Goal: Complete application form

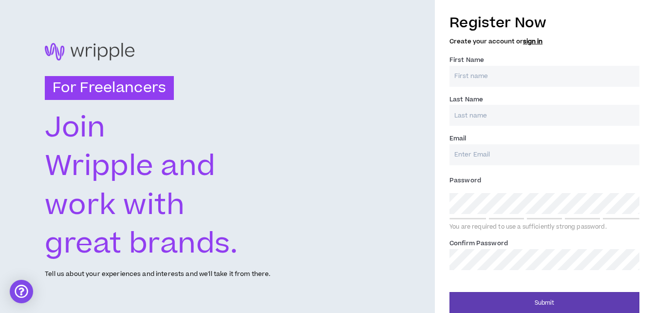
click at [532, 82] on input "First Name *" at bounding box center [544, 76] width 190 height 21
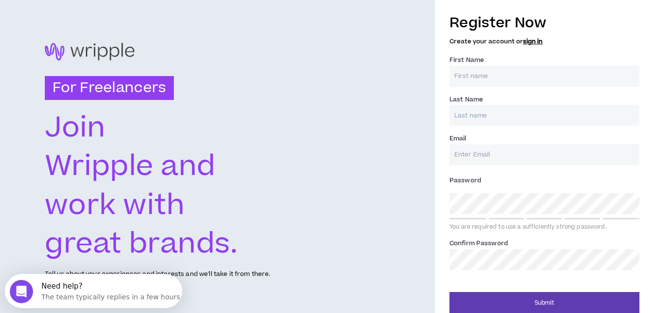
type input "[PERSON_NAME]"
type input "[EMAIL_ADDRESS][DOMAIN_NAME]"
type input "[PERSON_NAME]"
type input "[EMAIL_ADDRESS][DOMAIN_NAME]"
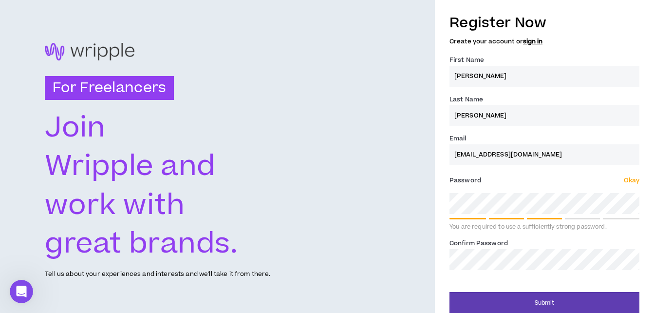
click at [449, 292] on button "Submit" at bounding box center [544, 303] width 190 height 22
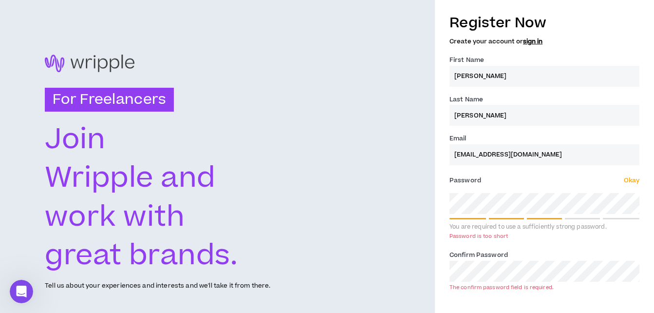
click at [399, 201] on div "For Freelancers [PERSON_NAME] and work with great brands. Tell us about your ex…" at bounding box center [327, 172] width 654 height 345
click at [498, 258] on label "Confirm Password *" at bounding box center [478, 255] width 58 height 16
click at [538, 152] on input "[EMAIL_ADDRESS][DOMAIN_NAME]" at bounding box center [544, 154] width 190 height 21
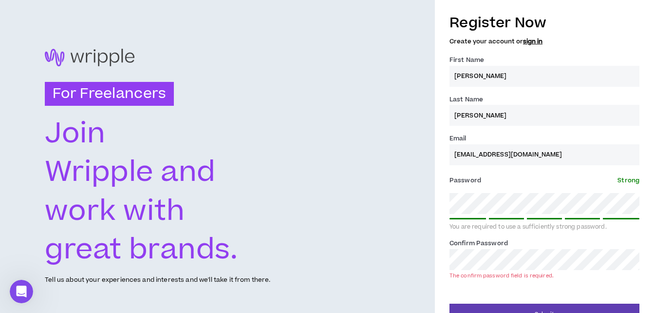
click at [494, 245] on label "Confirm Password *" at bounding box center [478, 243] width 58 height 16
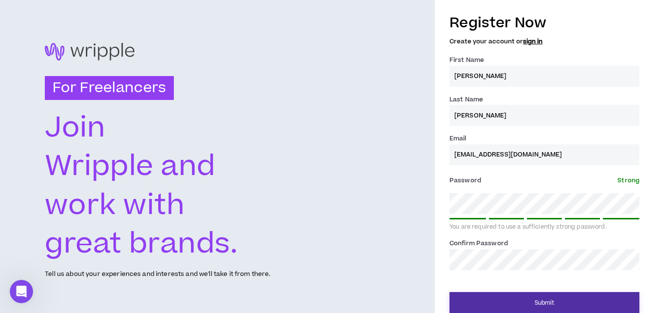
click at [506, 306] on button "Submit" at bounding box center [544, 303] width 190 height 22
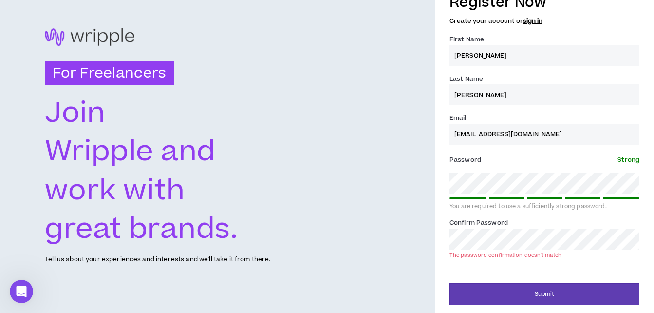
scroll to position [20, 0]
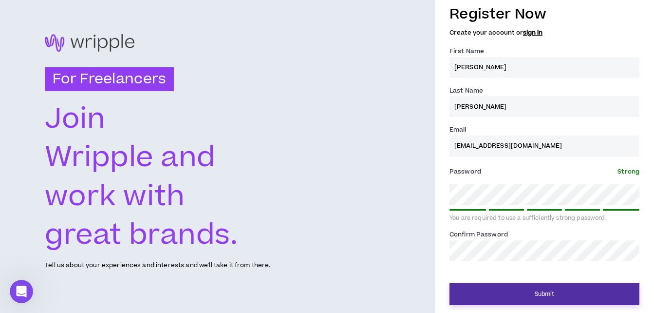
click at [500, 287] on button "Submit" at bounding box center [544, 294] width 190 height 22
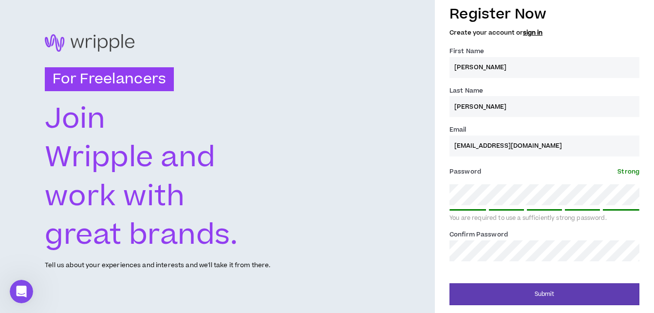
scroll to position [9, 0]
click at [449, 283] on button "Submit" at bounding box center [544, 294] width 190 height 22
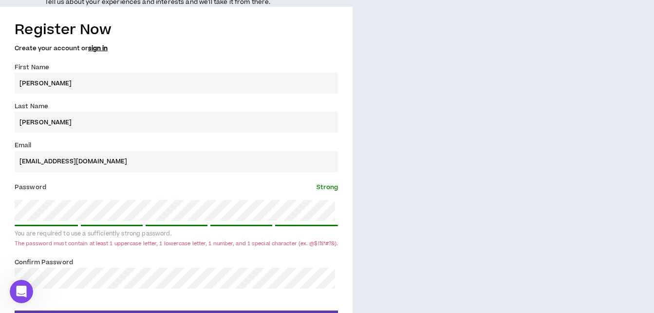
scroll to position [348, 0]
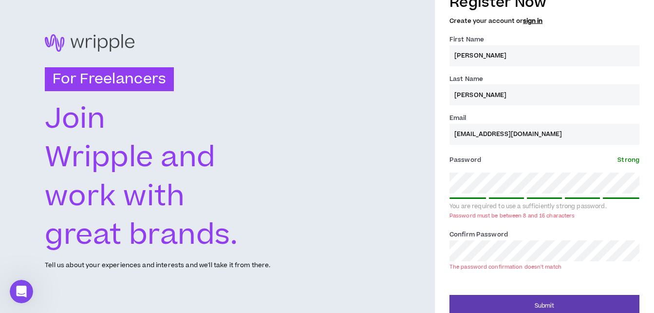
click at [417, 234] on div "For Freelancers [PERSON_NAME] and work with great brands. Tell us about your ex…" at bounding box center [327, 152] width 654 height 345
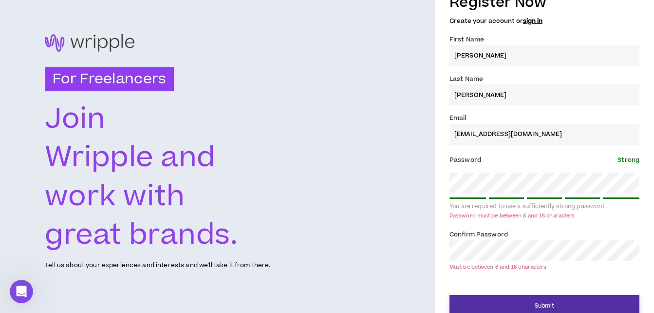
click at [506, 297] on button "Submit" at bounding box center [544, 306] width 190 height 22
click at [470, 297] on button "Submit" at bounding box center [544, 306] width 190 height 22
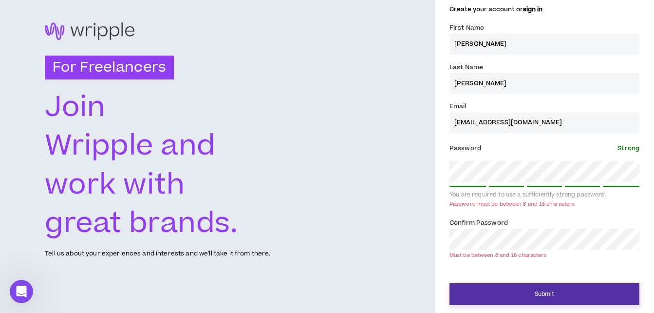
click at [533, 298] on button "Submit" at bounding box center [544, 294] width 190 height 22
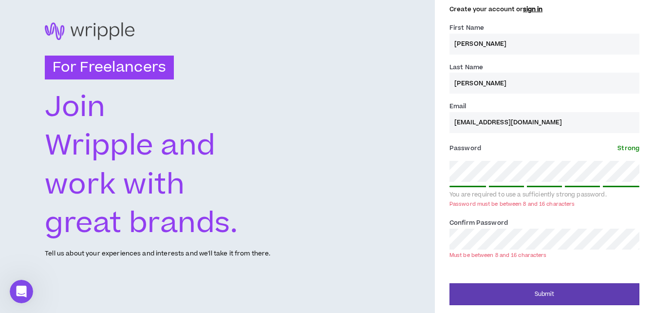
click at [419, 171] on div "For Freelancers [PERSON_NAME] and work with great brands. Tell us about your ex…" at bounding box center [327, 140] width 654 height 345
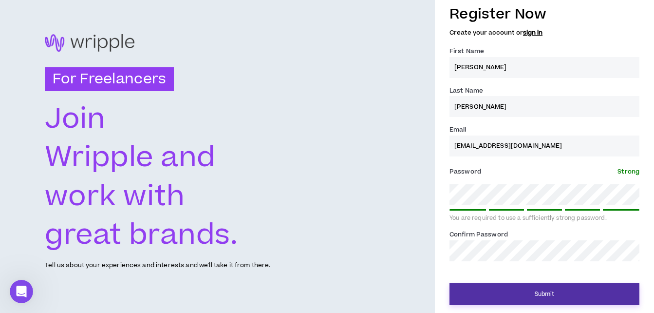
click at [506, 295] on button "Submit" at bounding box center [544, 294] width 190 height 22
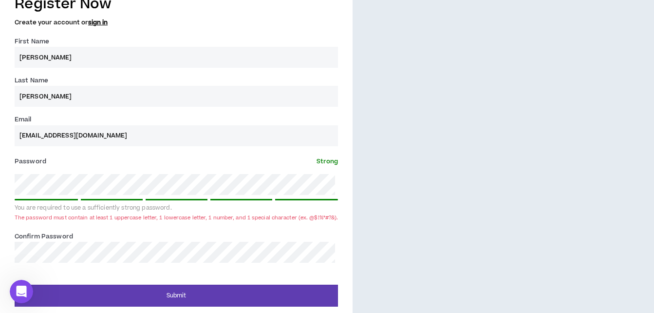
scroll to position [348, 0]
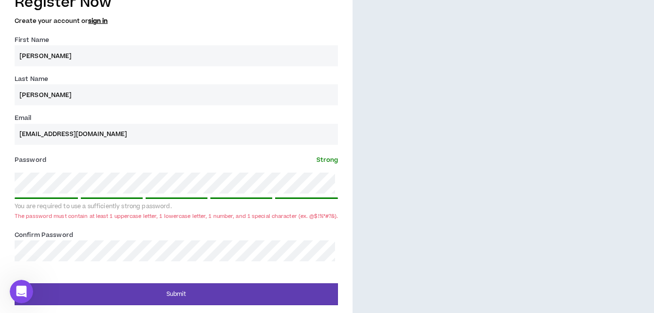
click at [5, 174] on div "Register Now Create your account or sign in First Name * [PERSON_NAME] Last Nam…" at bounding box center [176, 145] width 353 height 317
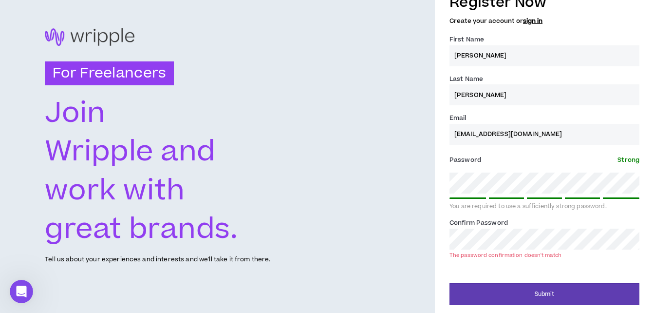
click at [431, 235] on div "For Freelancers [PERSON_NAME] and work with great brands. Tell us about your ex…" at bounding box center [327, 146] width 654 height 333
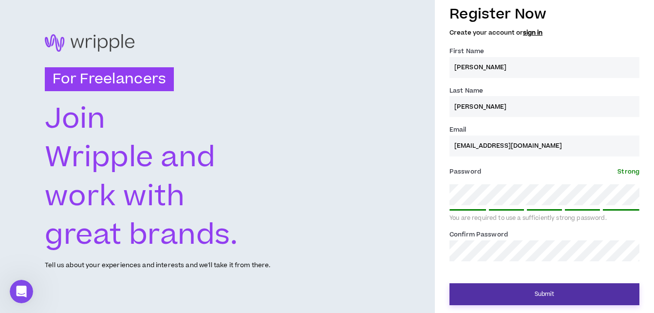
scroll to position [9, 0]
click at [506, 291] on button "Submit" at bounding box center [544, 294] width 190 height 22
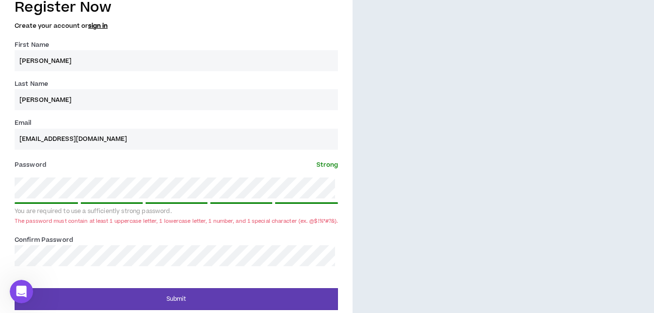
scroll to position [348, 0]
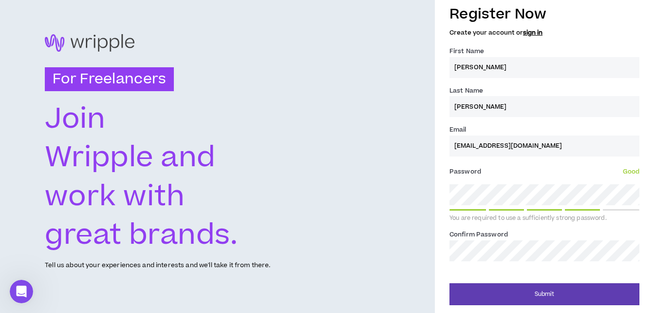
scroll to position [9, 0]
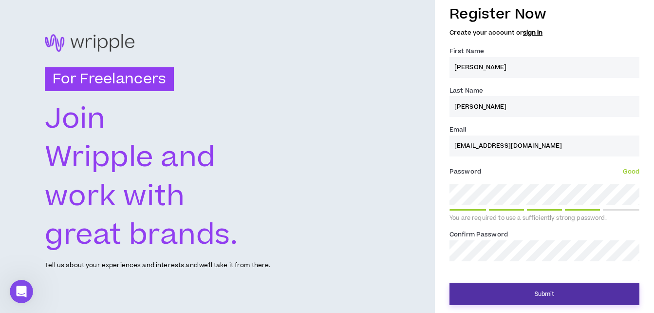
click at [459, 290] on button "Submit" at bounding box center [544, 294] width 190 height 22
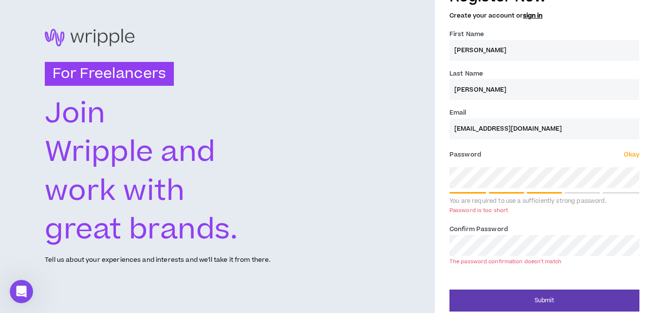
scroll to position [20, 0]
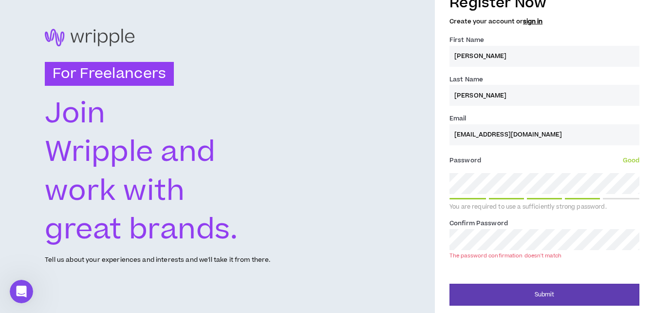
click at [449, 283] on button "Submit" at bounding box center [544, 294] width 190 height 22
click at [385, 235] on div "For Freelancers [PERSON_NAME] and work with great brands. Tell us about your ex…" at bounding box center [327, 146] width 654 height 333
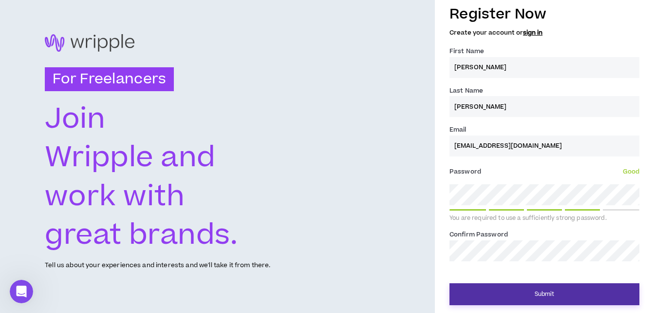
click at [539, 285] on button "Submit" at bounding box center [544, 294] width 190 height 22
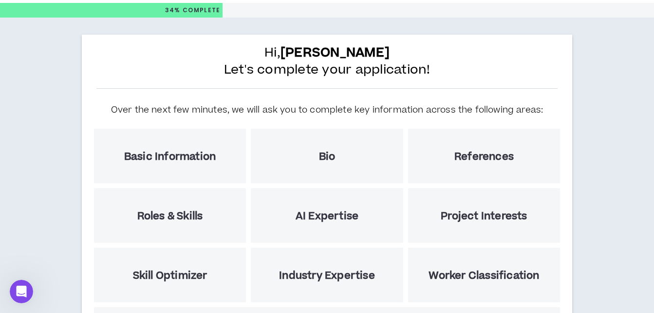
scroll to position [49, 0]
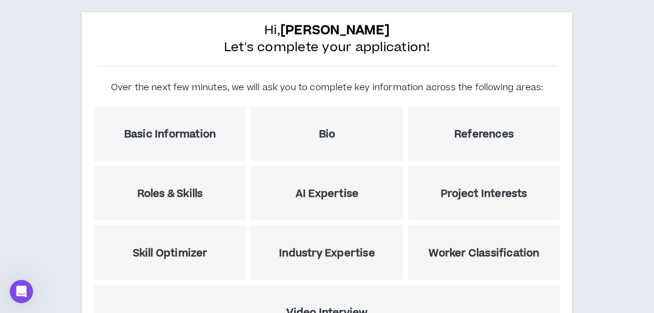
click at [203, 154] on div "Basic Information" at bounding box center [170, 133] width 152 height 55
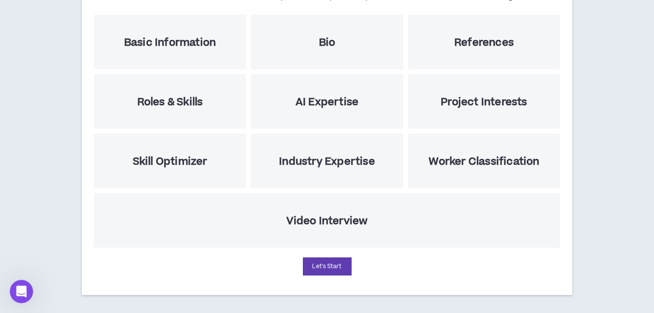
scroll to position [144, 0]
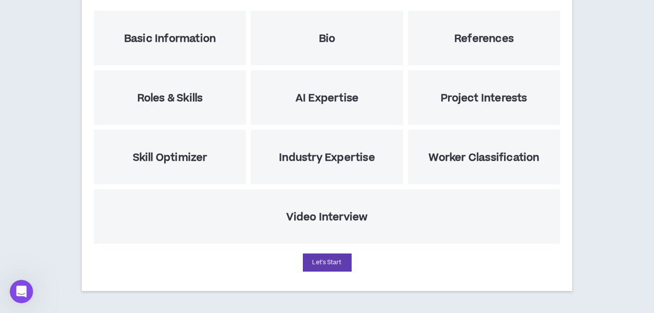
click at [299, 259] on div "Let's Start" at bounding box center [326, 262] width 461 height 18
click at [310, 259] on button "Let's Start" at bounding box center [327, 262] width 49 height 18
select select "US"
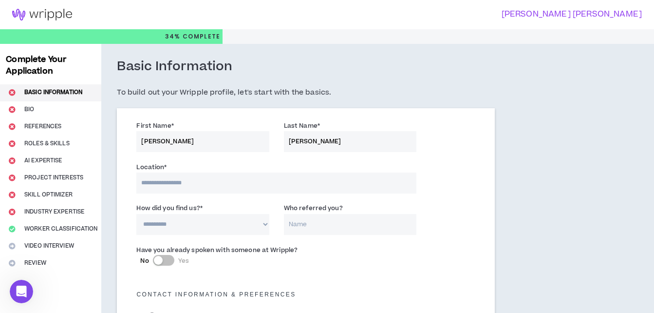
click at [229, 180] on input at bounding box center [275, 182] width 279 height 21
type input "******"
select select "CO"
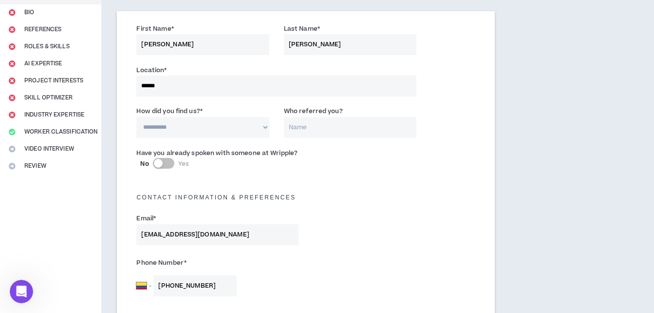
scroll to position [80, 0]
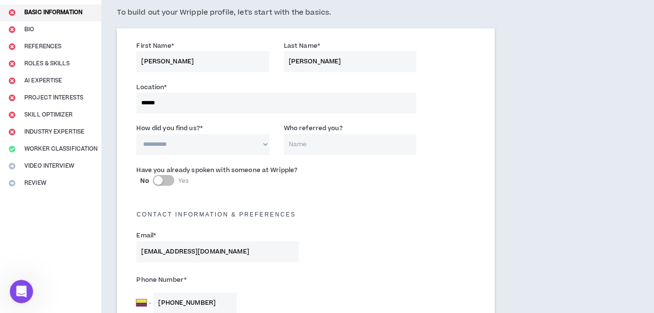
type input "[PHONE_NUMBER]"
click at [187, 147] on select "**********" at bounding box center [202, 144] width 132 height 21
select select "*"
click at [136, 134] on select "**********" at bounding box center [202, 144] width 132 height 21
click at [316, 143] on input "Who referred you?" at bounding box center [350, 144] width 132 height 21
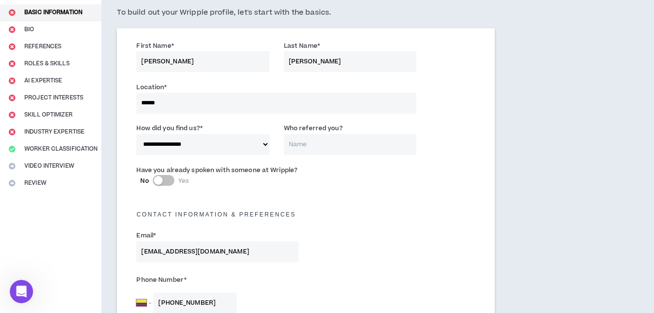
click at [195, 111] on input "******" at bounding box center [275, 103] width 279 height 21
click at [204, 100] on input "******" at bounding box center [275, 103] width 279 height 21
type input "****"
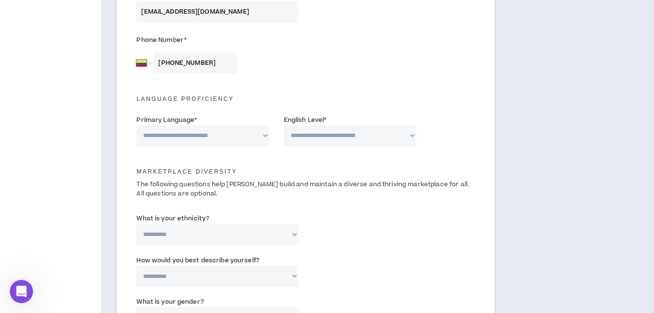
scroll to position [323, 0]
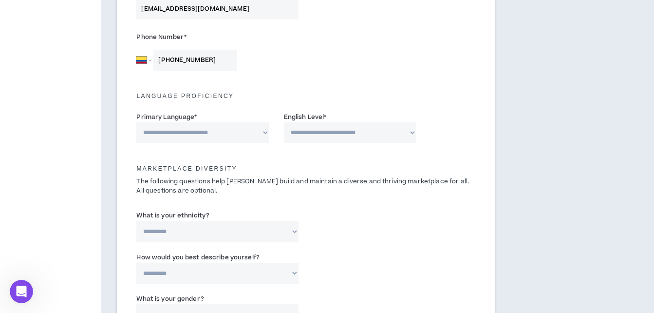
click at [242, 128] on select "**********" at bounding box center [202, 132] width 132 height 21
select select "*******"
click at [136, 122] on select "**********" at bounding box center [202, 132] width 132 height 21
click at [322, 134] on select "**********" at bounding box center [350, 132] width 132 height 21
click at [284, 122] on select "**********" at bounding box center [350, 132] width 132 height 21
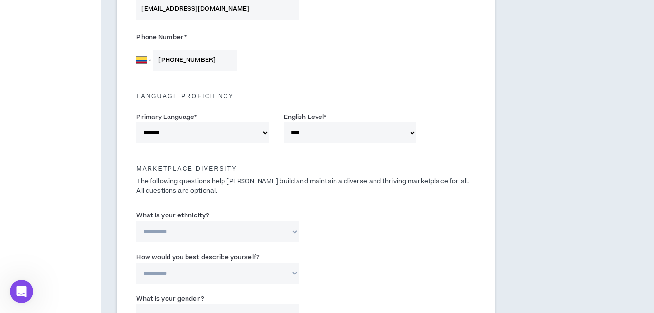
click at [336, 140] on select "**********" at bounding box center [350, 132] width 132 height 21
click at [183, 204] on div "Marketplace Diversity The following questions help [PERSON_NAME] build and main…" at bounding box center [305, 178] width 353 height 57
click at [314, 124] on label "English Level *" at bounding box center [305, 117] width 43 height 16
click at [314, 124] on select "**********" at bounding box center [350, 132] width 132 height 21
click at [336, 136] on select "**********" at bounding box center [350, 132] width 132 height 21
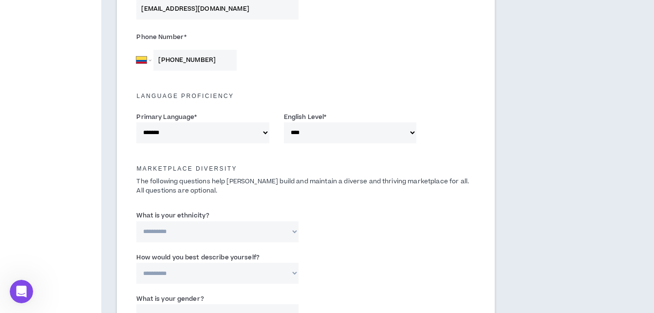
select select "*"
click at [284, 122] on select "**********" at bounding box center [350, 132] width 132 height 21
click at [227, 192] on p "The following questions help [PERSON_NAME] build and maintain a diverse and thr…" at bounding box center [305, 186] width 353 height 19
click at [213, 226] on select "**********" at bounding box center [217, 231] width 162 height 21
select select "**********"
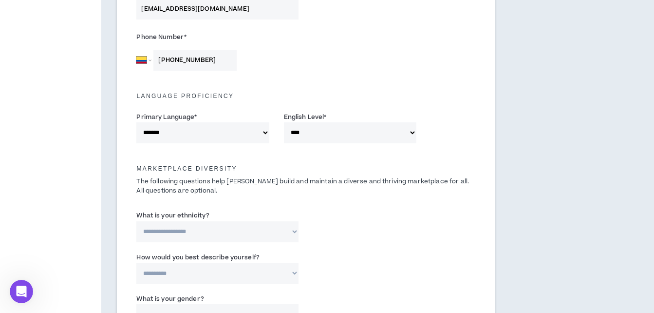
click at [136, 221] on select "**********" at bounding box center [217, 231] width 162 height 21
click at [206, 238] on select "**********" at bounding box center [217, 231] width 162 height 21
click at [226, 200] on div "Marketplace Diversity The following questions help [PERSON_NAME] build and main…" at bounding box center [305, 176] width 353 height 47
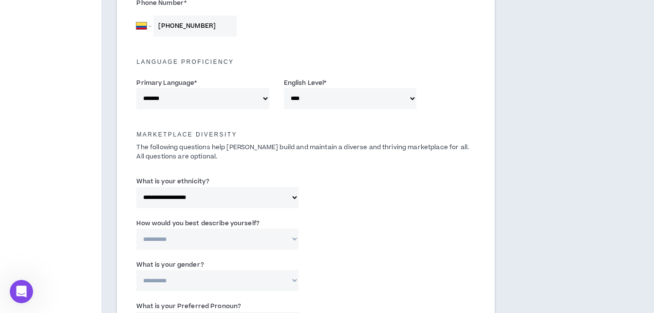
scroll to position [372, 0]
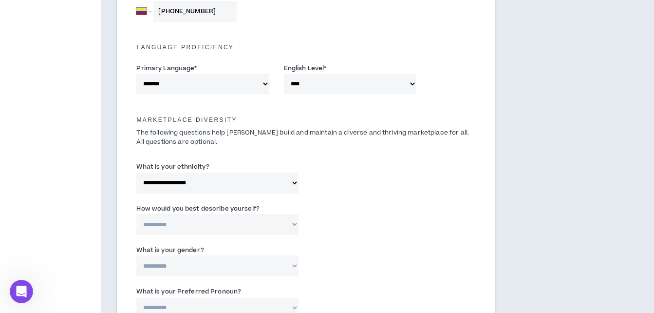
click at [214, 229] on select "**********" at bounding box center [217, 224] width 162 height 21
click at [379, 218] on div "**********" at bounding box center [305, 221] width 353 height 41
click at [270, 225] on select "**********" at bounding box center [217, 224] width 162 height 21
select select "*****"
click at [136, 214] on select "**********" at bounding box center [217, 224] width 162 height 21
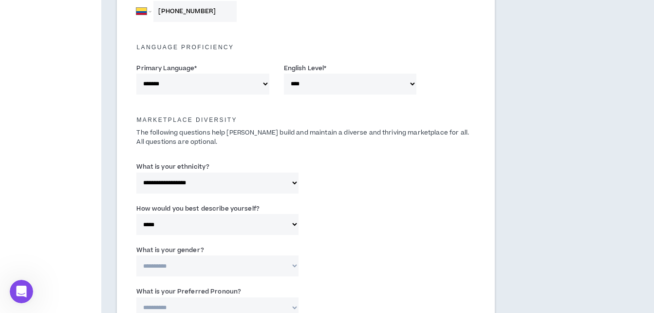
click at [258, 216] on label "How would you best describe yourself?" at bounding box center [197, 209] width 123 height 16
click at [258, 216] on select "**********" at bounding box center [217, 224] width 162 height 21
click at [263, 219] on select "**********" at bounding box center [217, 224] width 162 height 21
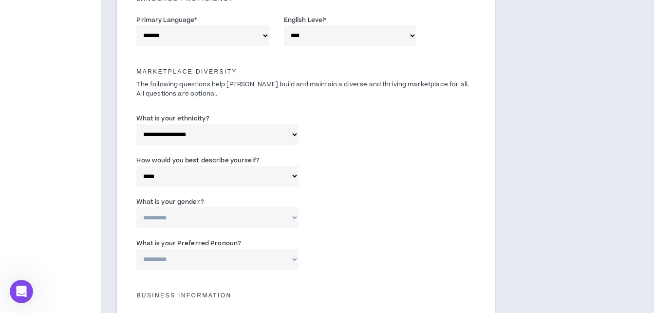
scroll to position [421, 0]
click at [255, 211] on select "**********" at bounding box center [217, 216] width 162 height 21
click at [254, 224] on select "**********" at bounding box center [217, 216] width 162 height 21
select select "***"
click at [136, 206] on select "**********" at bounding box center [217, 216] width 162 height 21
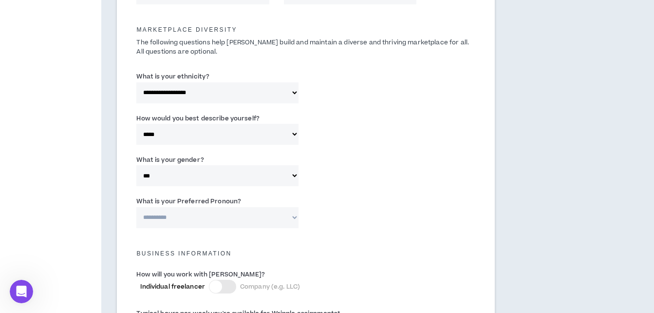
scroll to position [518, 0]
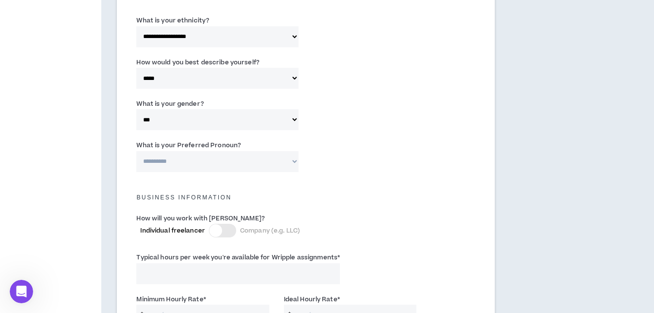
click at [240, 164] on select "**********" at bounding box center [217, 161] width 162 height 21
select select "**********"
click at [136, 151] on select "**********" at bounding box center [217, 161] width 162 height 21
click at [221, 227] on div at bounding box center [215, 230] width 13 height 13
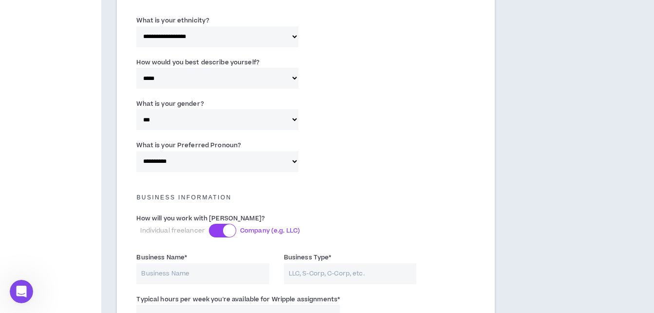
click at [221, 227] on div at bounding box center [222, 230] width 27 height 14
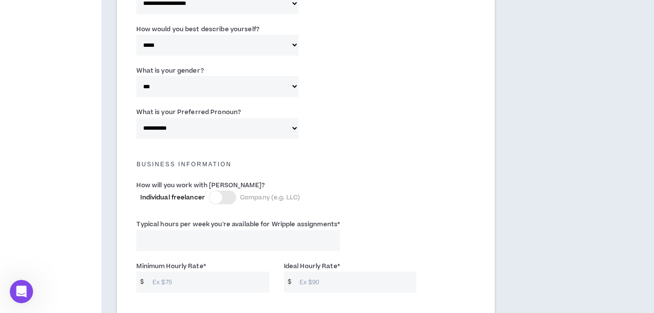
scroll to position [567, 0]
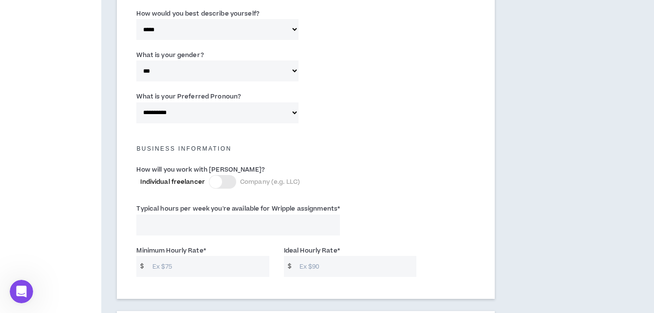
click at [252, 231] on input "Typical hours per week you're available for Wripple assignments *" at bounding box center [238, 224] width 204 height 21
type input "20"
click at [239, 271] on input "Minimum Hourly Rate *" at bounding box center [209, 266] width 122 height 21
type input "5"
click at [311, 271] on input "Ideal Hourly Rate *" at bounding box center [356, 266] width 122 height 21
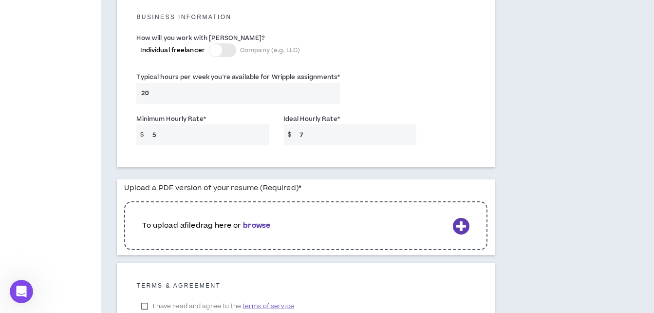
scroll to position [713, 0]
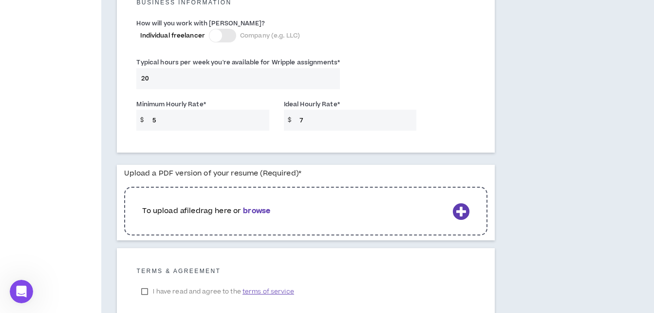
type input "7"
click at [346, 192] on div "To upload a file drag here or browse" at bounding box center [305, 210] width 363 height 49
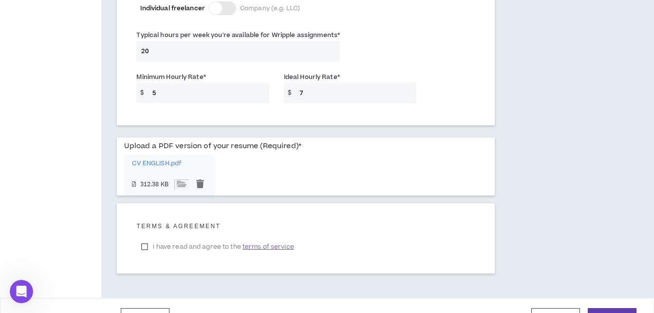
scroll to position [763, 0]
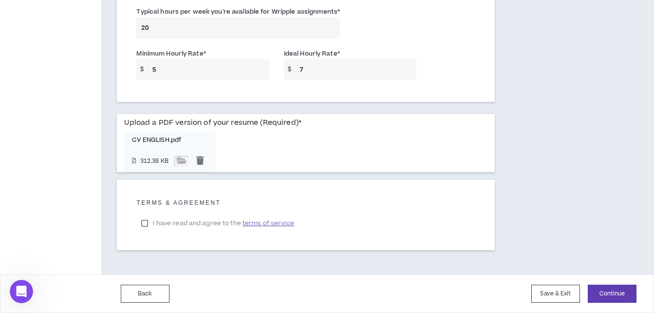
click at [142, 222] on label "I have read and agree to the terms of service" at bounding box center [217, 223] width 162 height 15
click at [600, 292] on button "Continue" at bounding box center [612, 293] width 49 height 18
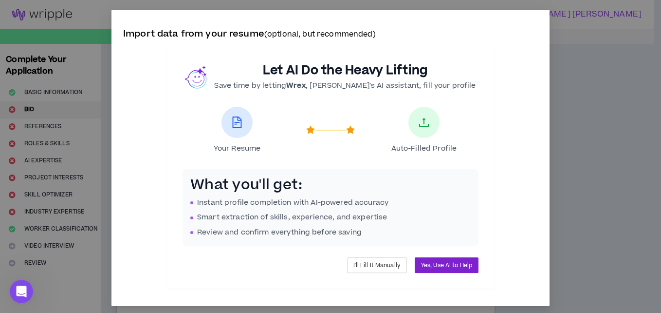
click at [422, 268] on span "Yes, Use AI to Help" at bounding box center [446, 264] width 51 height 9
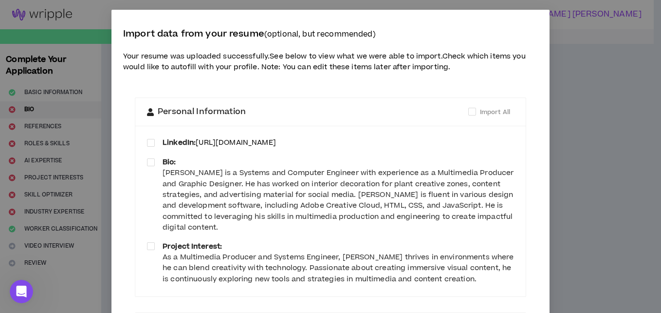
click at [148, 171] on div "Bio: [PERSON_NAME] is a Systems and Computer Engineer with experience as a Mult…" at bounding box center [330, 195] width 367 height 76
click at [148, 165] on span at bounding box center [151, 162] width 8 height 8
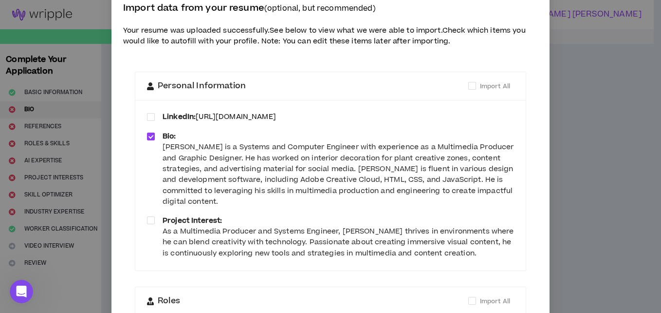
scroll to position [49, 0]
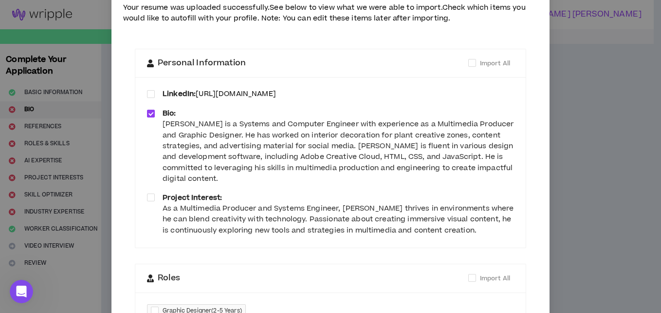
click at [151, 200] on div "Project Interest: As a Multimedia Producer and Systems Engineer, [PERSON_NAME] …" at bounding box center [330, 214] width 367 height 44
click at [147, 198] on span at bounding box center [151, 197] width 8 height 8
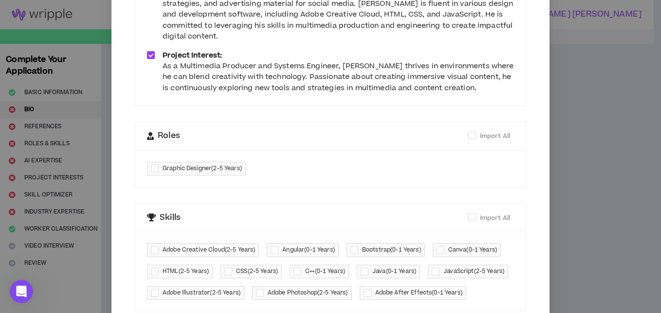
scroll to position [195, 0]
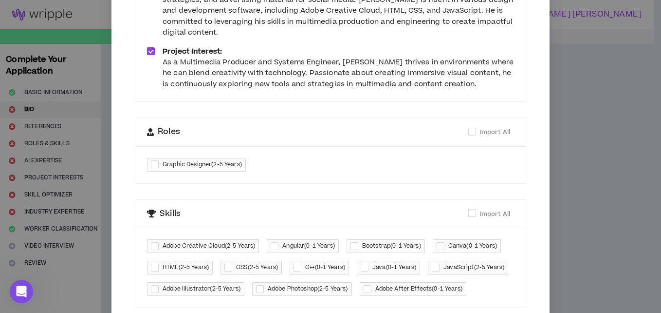
click at [164, 167] on span "Graphic Designer ( 2-5 Years )" at bounding box center [202, 165] width 79 height 10
checkbox input "****"
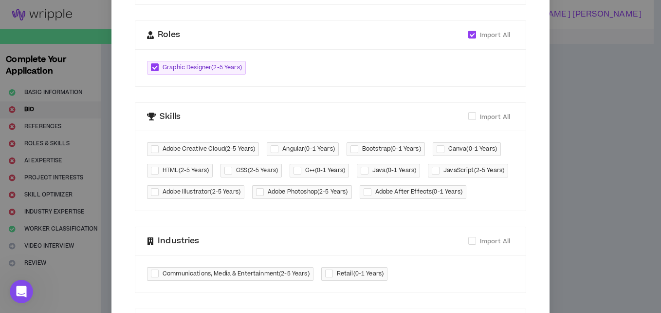
scroll to position [292, 0]
click at [147, 149] on span "Adobe Creative Cloud ( 2-5 Years )" at bounding box center [203, 149] width 112 height 14
checkbox input "****"
click at [188, 172] on span "HTML ( 2-5 Years )" at bounding box center [186, 170] width 46 height 10
checkbox input "****"
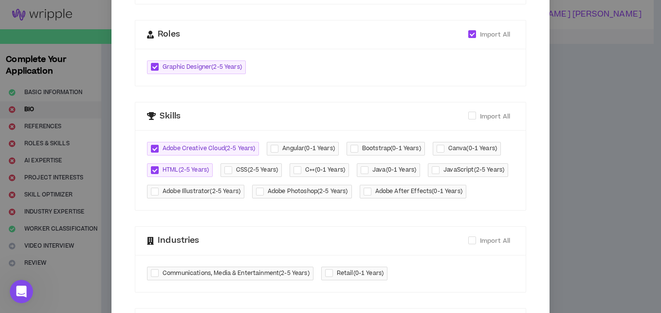
click at [230, 170] on div at bounding box center [230, 170] width 12 height 11
checkbox input "****"
click at [446, 148] on div at bounding box center [443, 148] width 12 height 11
checkbox input "****"
click at [375, 196] on span "Adobe After Effects ( 0-1 Years )" at bounding box center [418, 191] width 87 height 10
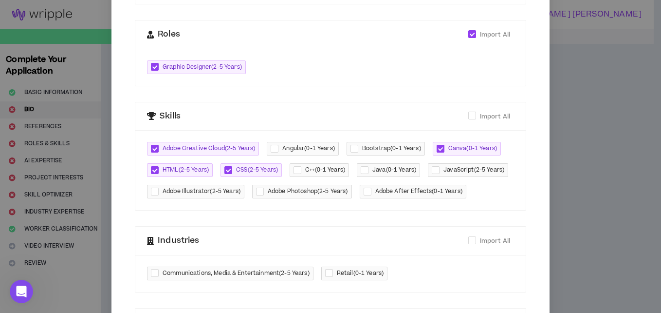
checkbox input "****"
click at [241, 192] on span "Adobe Illustrator ( 2-5 Years )" at bounding box center [202, 191] width 78 height 10
checkbox input "****"
click at [340, 187] on div "Adobe Creative Cloud ( 2-5 Years ) Angular ( 0-1 Years ) Bootstrap ( 0-1 Years …" at bounding box center [330, 170] width 367 height 56
click at [342, 192] on span "Adobe Photoshop ( 2-5 Years )" at bounding box center [302, 192] width 100 height 14
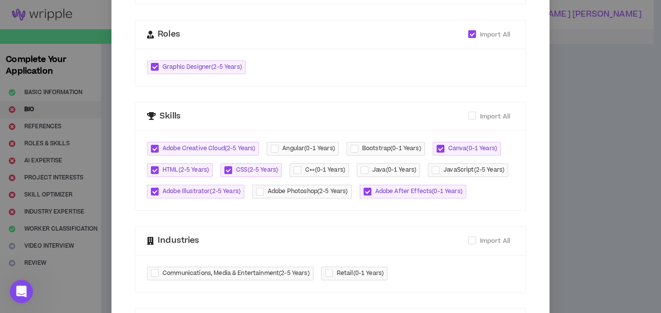
checkbox input "****"
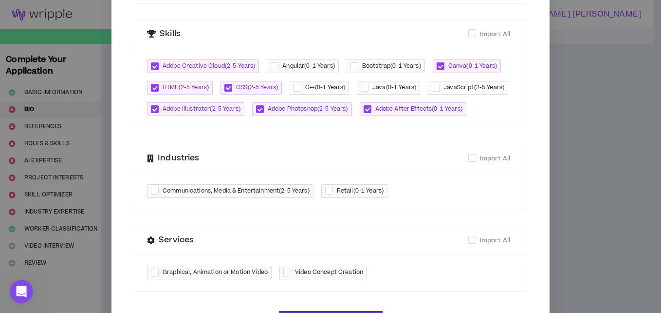
scroll to position [438, 0]
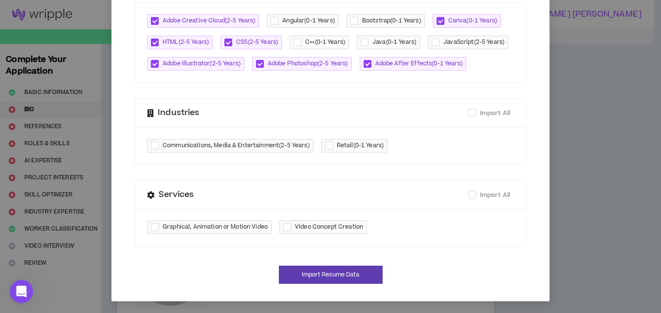
click at [226, 232] on span "Graphical, Animation or Motion Video" at bounding box center [215, 227] width 105 height 10
checkbox input "****"
click at [286, 231] on div at bounding box center [289, 227] width 12 height 11
checkbox input "****"
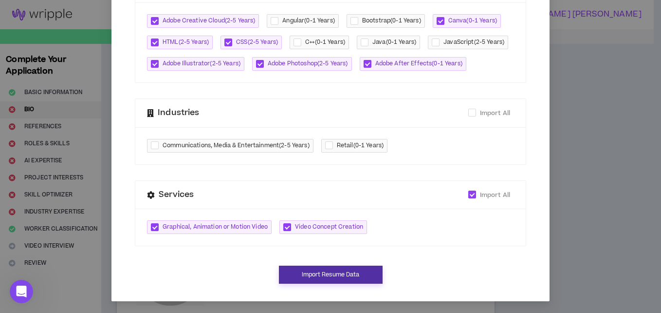
scroll to position [441, 0]
click at [337, 279] on button "Import Resume Data" at bounding box center [331, 274] width 104 height 18
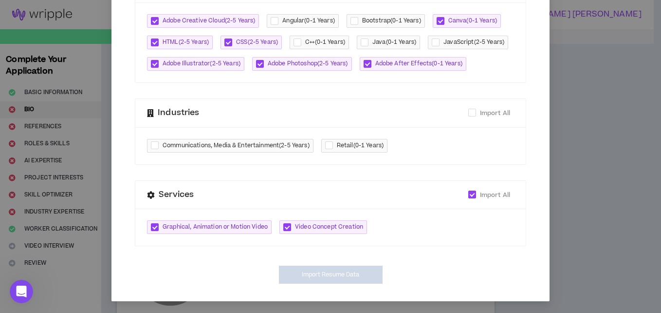
type textarea "**********"
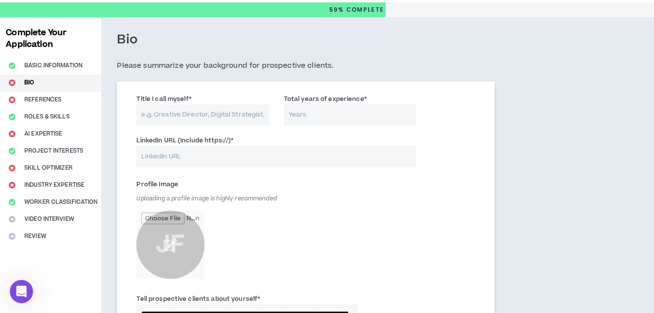
scroll to position [97, 0]
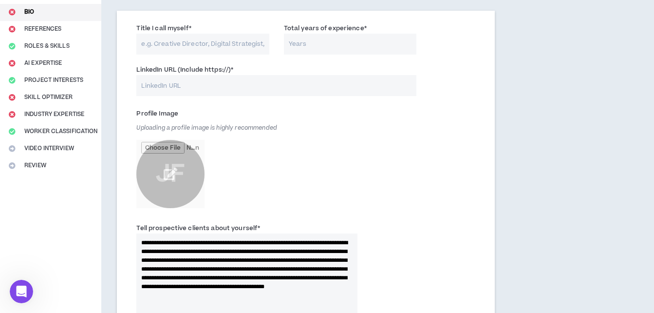
click at [186, 188] on input "file" at bounding box center [170, 174] width 68 height 68
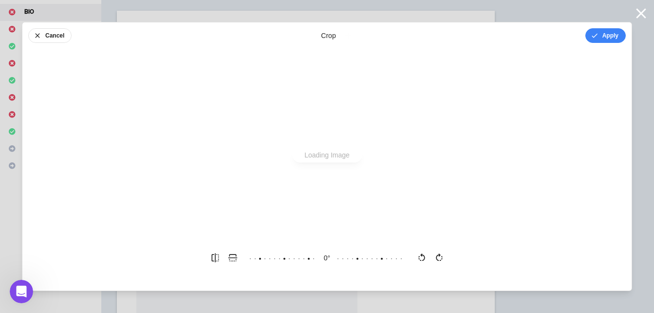
scroll to position [0, 0]
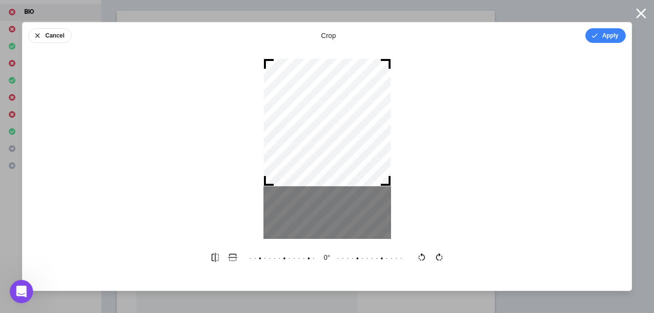
drag, startPoint x: 334, startPoint y: 170, endPoint x: 335, endPoint y: 130, distance: 39.5
click at [335, 130] on div at bounding box center [327, 122] width 128 height 128
drag, startPoint x: 390, startPoint y: 182, endPoint x: 375, endPoint y: 177, distance: 15.9
click at [375, 177] on div at bounding box center [327, 122] width 128 height 128
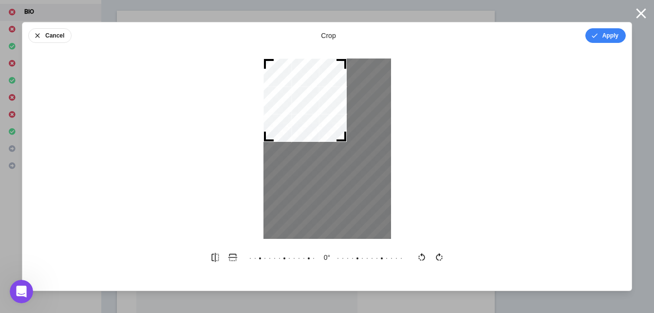
drag, startPoint x: 389, startPoint y: 184, endPoint x: 345, endPoint y: 156, distance: 52.3
click at [345, 156] on div at bounding box center [327, 148] width 128 height 180
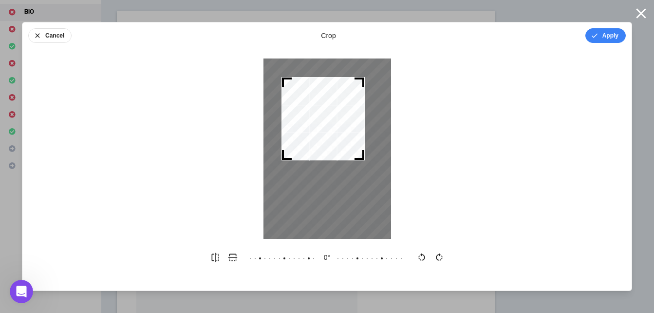
drag, startPoint x: 324, startPoint y: 110, endPoint x: 342, endPoint y: 129, distance: 25.8
click at [342, 129] on div at bounding box center [322, 118] width 83 height 83
click at [623, 36] on button "Apply" at bounding box center [605, 35] width 40 height 15
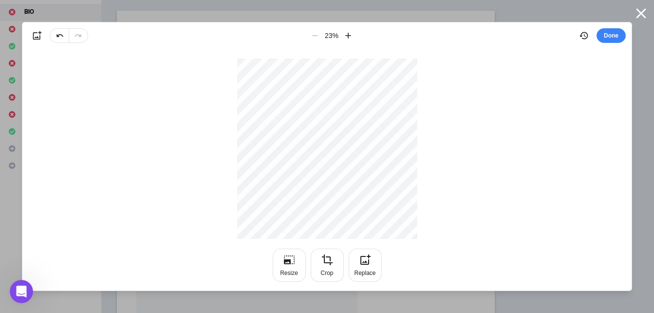
click at [614, 43] on div "Done" at bounding box center [600, 36] width 51 height 18
click at [614, 40] on button "Done" at bounding box center [610, 35] width 29 height 15
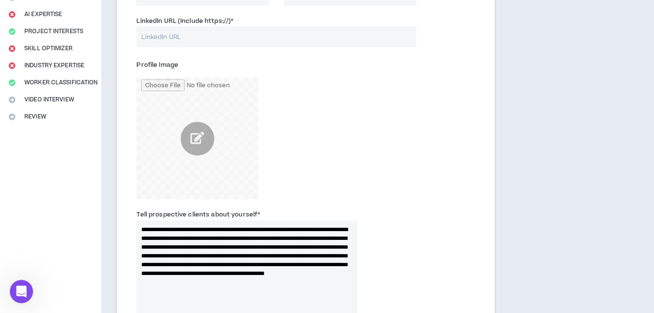
scroll to position [195, 0]
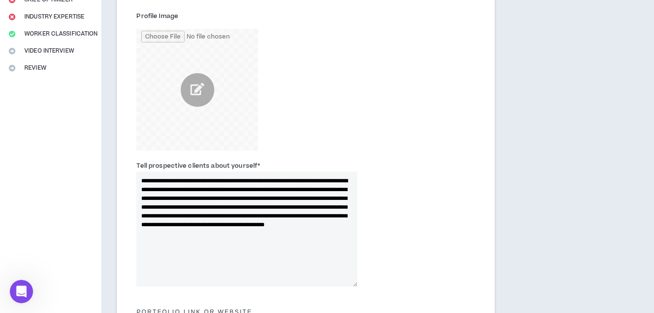
click at [279, 235] on textarea "**********" at bounding box center [246, 228] width 221 height 115
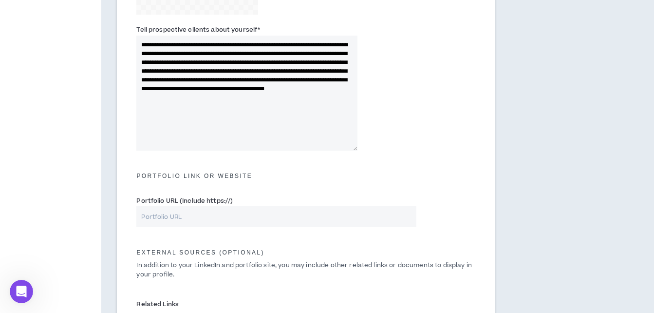
scroll to position [341, 0]
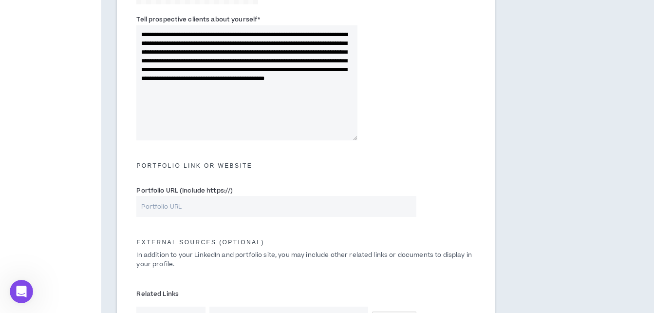
click at [212, 216] on input "Portfolio URL (Include https://)" at bounding box center [275, 206] width 279 height 21
paste input "[URL][DOMAIN_NAME]"
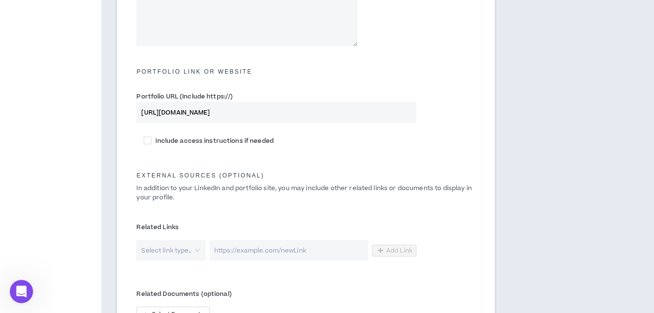
scroll to position [438, 0]
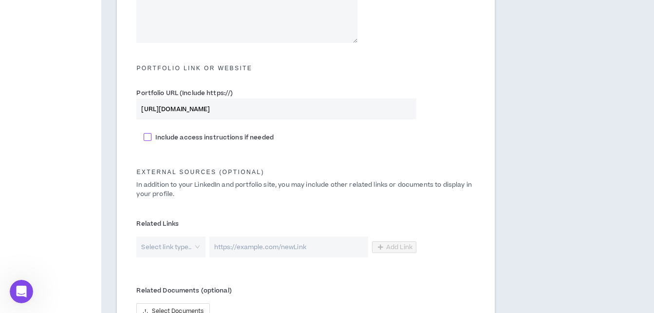
type input "[URL][DOMAIN_NAME]"
click at [153, 138] on span "Include access instructions if needed" at bounding box center [214, 137] width 126 height 9
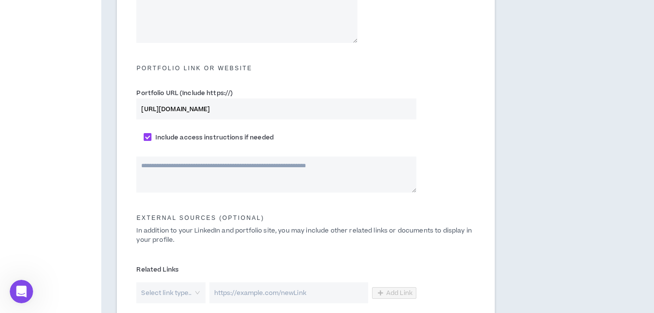
click at [153, 138] on span "Include access instructions if needed" at bounding box center [214, 137] width 126 height 9
checkbox input "*****"
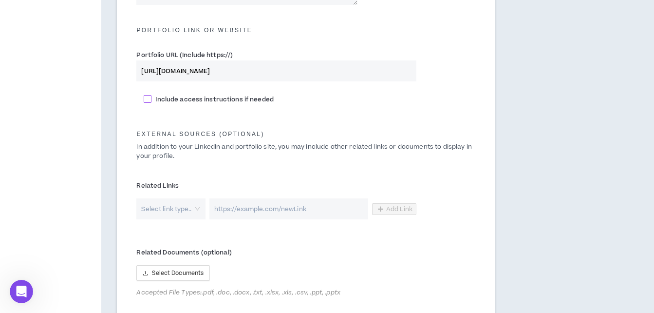
scroll to position [487, 0]
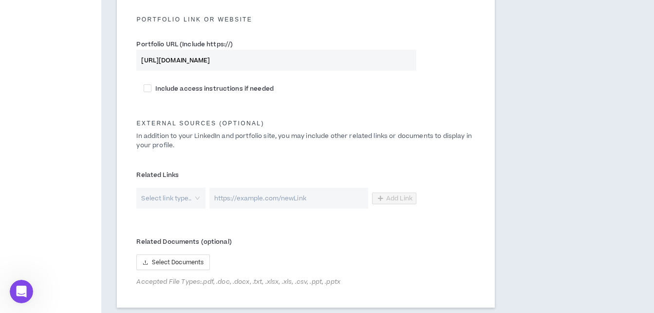
click at [257, 197] on input "url" at bounding box center [288, 197] width 159 height 21
click at [179, 205] on input "search" at bounding box center [167, 197] width 51 height 21
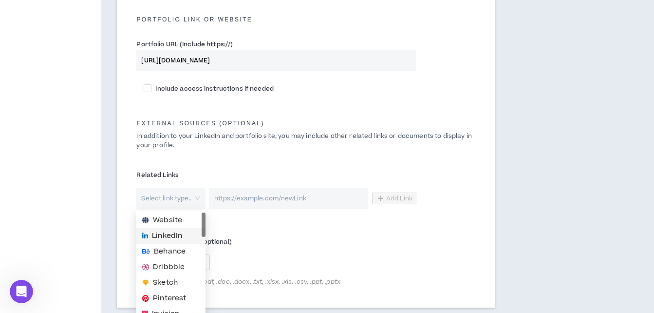
click at [181, 236] on span "LinkedIn" at bounding box center [167, 235] width 30 height 11
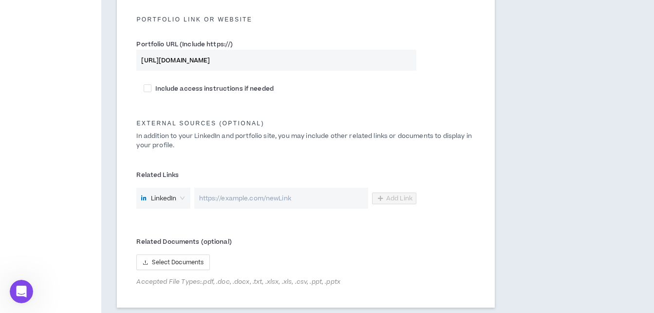
click at [251, 200] on input "url" at bounding box center [281, 197] width 174 height 21
paste input "[URL][DOMAIN_NAME]"
type input "[URL][DOMAIN_NAME]"
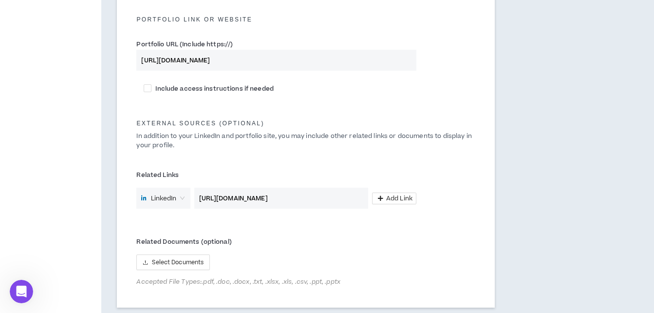
click at [392, 201] on span "Add Link" at bounding box center [399, 198] width 26 height 8
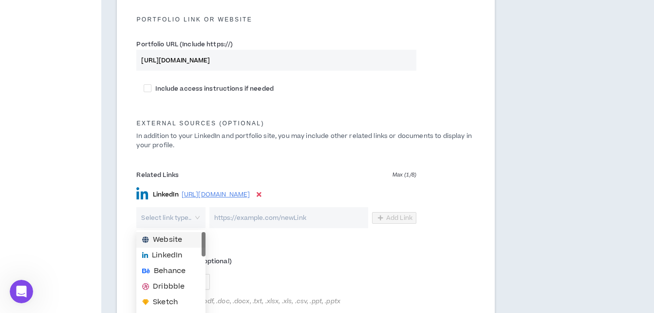
click at [171, 213] on input "search" at bounding box center [167, 217] width 51 height 21
click at [174, 271] on span "Behance" at bounding box center [170, 270] width 32 height 11
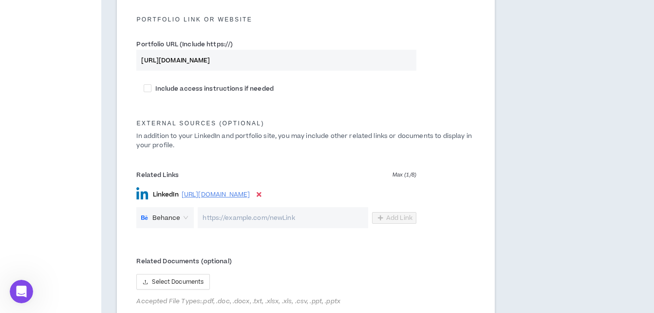
click at [242, 214] on input "url" at bounding box center [283, 217] width 170 height 21
paste input "[URL][DOMAIN_NAME]"
type input "[URL][DOMAIN_NAME]"
click at [395, 220] on span "Add Link" at bounding box center [399, 218] width 26 height 8
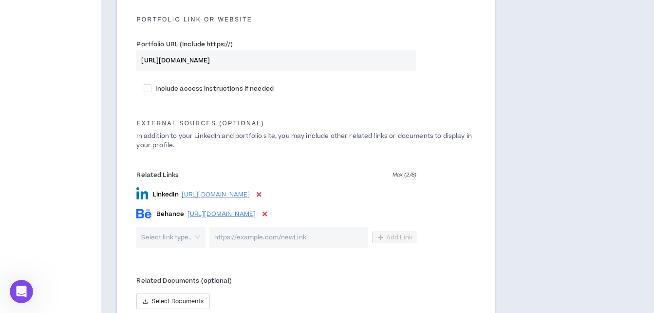
click at [186, 239] on input "search" at bounding box center [167, 236] width 51 height 21
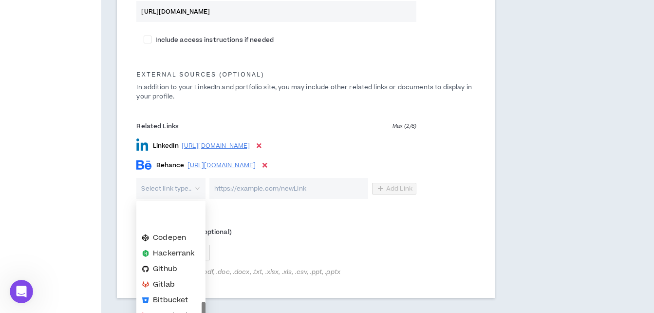
scroll to position [136, 0]
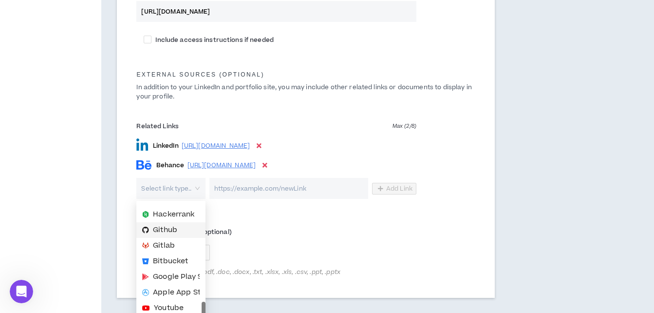
click at [172, 230] on span "Github" at bounding box center [165, 229] width 24 height 11
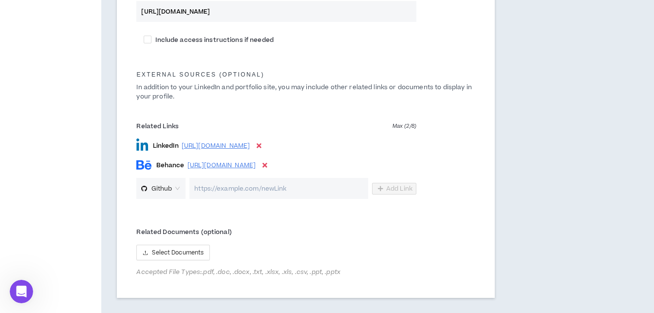
click at [282, 194] on input "url" at bounding box center [278, 188] width 179 height 21
paste input "[URL][DOMAIN_NAME]"
type input "[URL][DOMAIN_NAME]"
click at [399, 179] on div "Github [URL][DOMAIN_NAME] Add Link" at bounding box center [275, 188] width 279 height 21
click at [401, 190] on span "Add Link" at bounding box center [399, 189] width 26 height 8
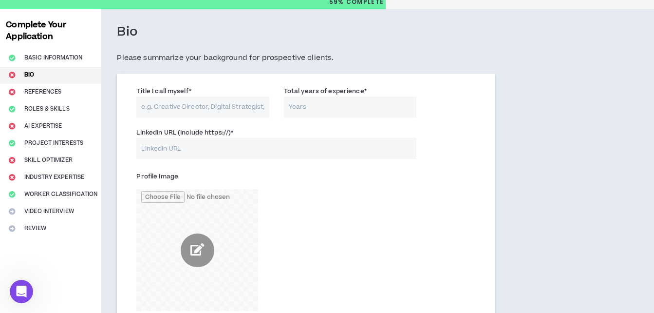
scroll to position [31, 0]
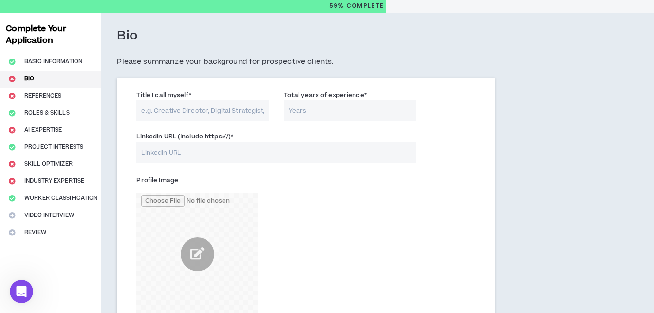
click at [265, 157] on input "LinkedIn URL (Include https://) *" at bounding box center [275, 152] width 279 height 21
paste input "[URL][DOMAIN_NAME]"
type input "[URL][DOMAIN_NAME]"
click at [240, 109] on input "Title I call myself *" at bounding box center [202, 110] width 132 height 21
paste input "Multimedia Producer | Graphic Designer | Branding | Motion Graphics | Social Me…"
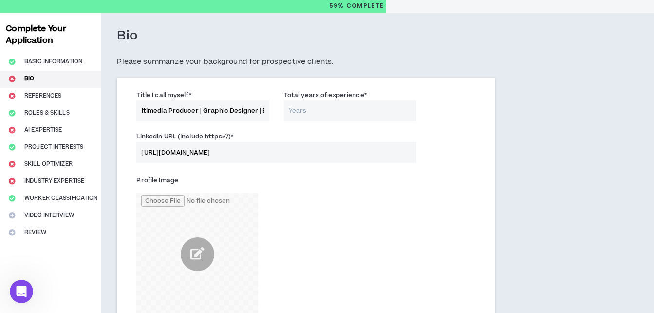
scroll to position [0, 0]
type input "Multimedia Producer | Graphic Designer | Branding | Motion Graphics | Social Me…"
click at [313, 112] on input "Total years of experience *" at bounding box center [350, 110] width 132 height 21
type input "2"
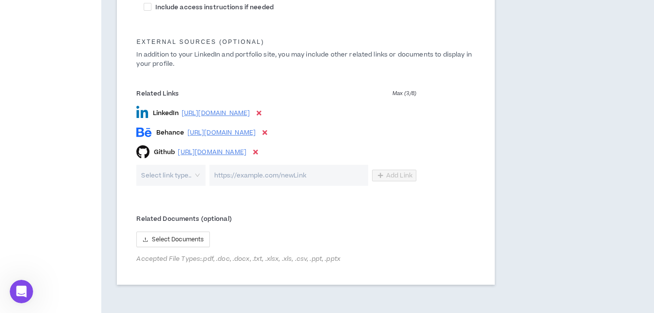
scroll to position [615, 0]
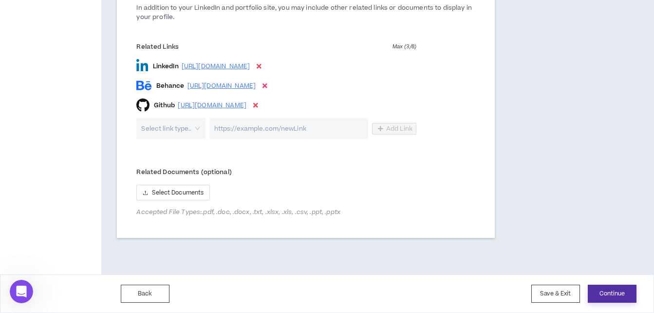
type input "1"
click at [611, 289] on button "Continue" at bounding box center [612, 293] width 49 height 18
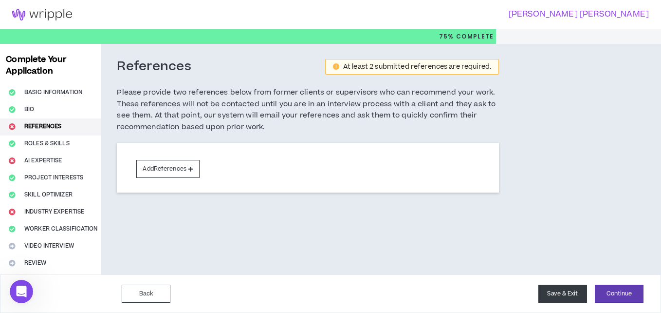
click at [563, 293] on button "Save & Exit" at bounding box center [563, 293] width 49 height 18
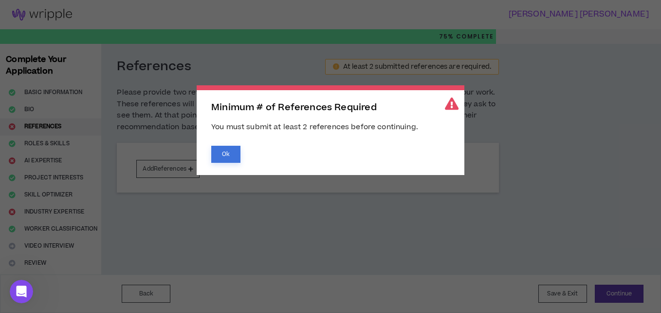
click at [232, 156] on button "Ok" at bounding box center [225, 154] width 29 height 17
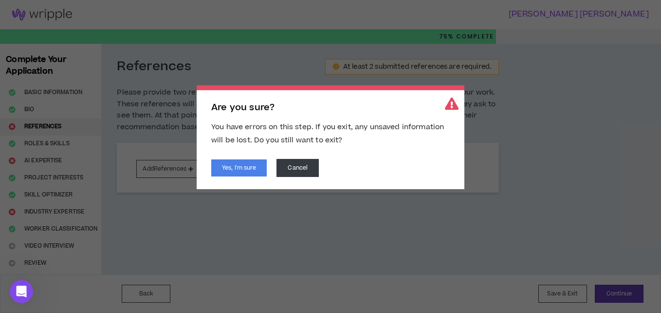
click at [191, 165] on span "Are you sure? You have errors on this step. If you exit, any unsaved informatio…" at bounding box center [330, 156] width 661 height 313
click at [281, 166] on button "Cancel" at bounding box center [298, 168] width 42 height 18
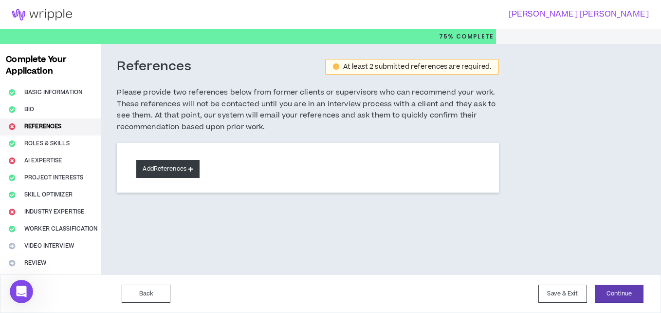
click at [185, 165] on button "Add References" at bounding box center [167, 169] width 63 height 18
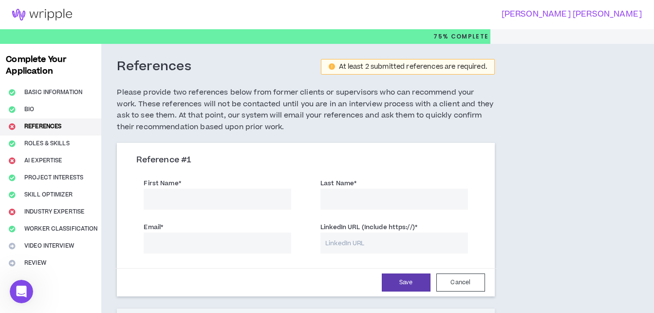
click at [233, 207] on input "First Name *" at bounding box center [218, 198] width 148 height 21
click at [241, 203] on input "First Name *" at bounding box center [218, 198] width 148 height 21
type input "[PERSON_NAME]"
click at [215, 232] on input "Email *" at bounding box center [218, 242] width 148 height 21
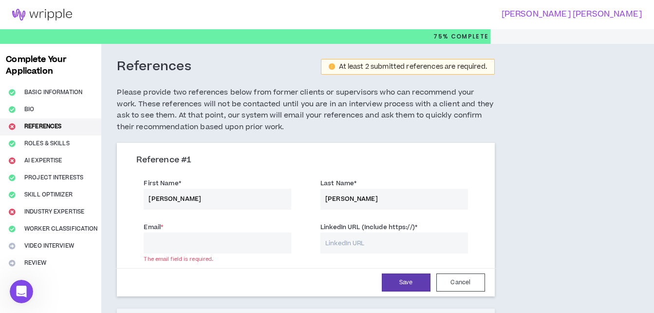
click at [372, 162] on h3 "Reference # 1" at bounding box center [305, 160] width 338 height 11
click at [372, 251] on input "LinkedIn URL (Include https://) *" at bounding box center [394, 242] width 148 height 21
paste input "[URL][DOMAIN_NAME]"
type input "[URL][DOMAIN_NAME]"
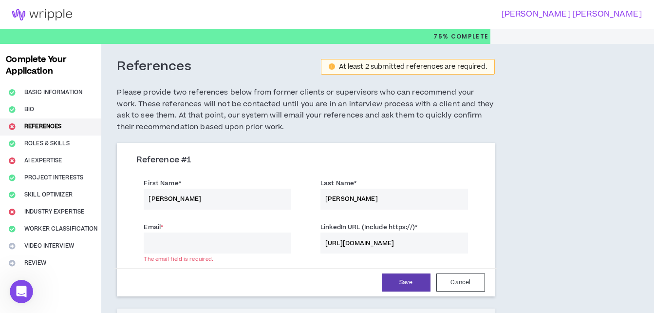
scroll to position [0, 0]
click at [264, 237] on input "Email *" at bounding box center [218, 242] width 148 height 21
type input "[EMAIL_ADDRESS][DOMAIN_NAME]"
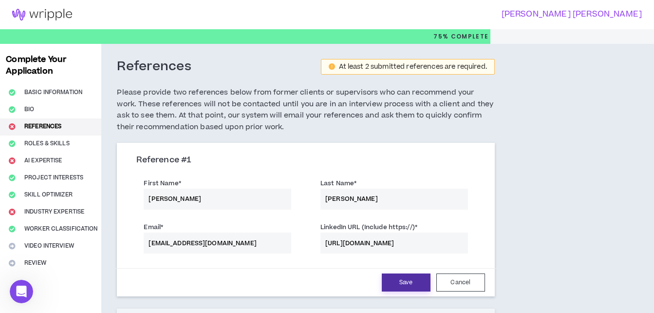
click at [396, 284] on button "Save" at bounding box center [406, 282] width 49 height 18
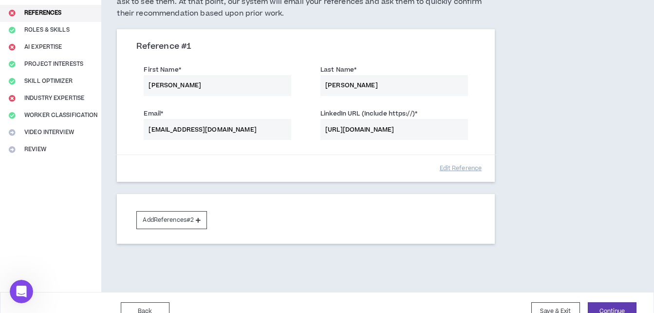
scroll to position [131, 0]
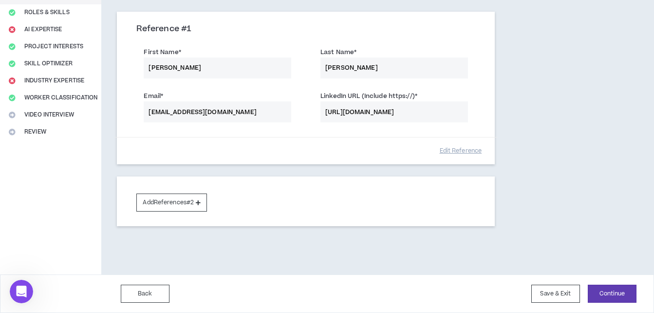
click at [210, 208] on div "Add References #2" at bounding box center [305, 201] width 377 height 50
click at [185, 203] on button "Add References #2" at bounding box center [171, 202] width 71 height 18
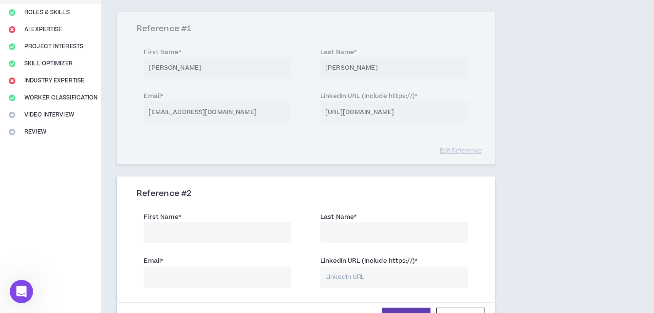
click at [232, 222] on div "First Name *" at bounding box center [218, 227] width 148 height 32
click at [234, 242] on input "First Name *" at bounding box center [218, 232] width 148 height 21
type input "[PERSON_NAME]"
click at [382, 269] on input "LinkedIn URL (Include https://) *" at bounding box center [394, 276] width 148 height 21
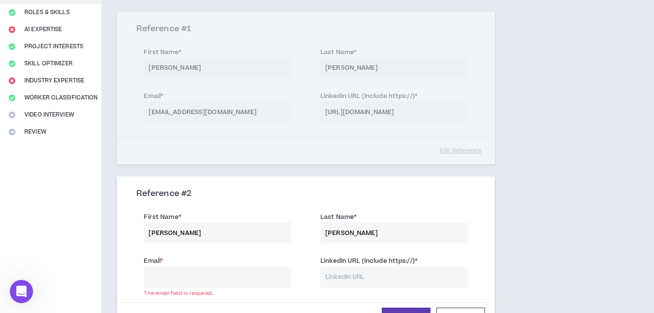
paste input "[URL][DOMAIN_NAME][PERSON_NAME]"
type input "[URL][DOMAIN_NAME][PERSON_NAME]"
click at [286, 283] on input "Email *" at bounding box center [218, 276] width 148 height 21
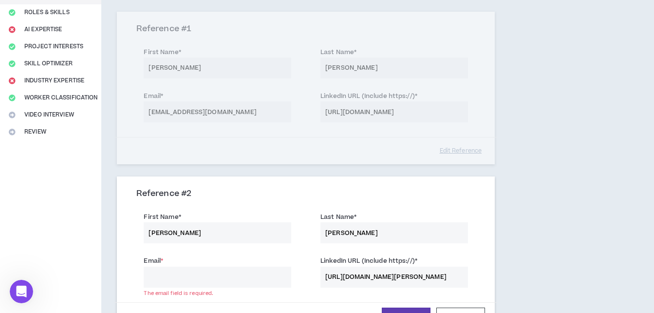
click at [133, 207] on div "First Name * [PERSON_NAME] Last Name * [PERSON_NAME]" at bounding box center [305, 228] width 353 height 44
click at [194, 225] on input "[PERSON_NAME]" at bounding box center [218, 232] width 148 height 21
type input "[PERSON_NAME]"
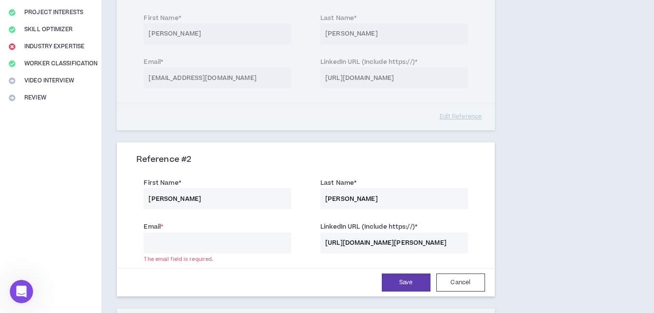
scroll to position [180, 0]
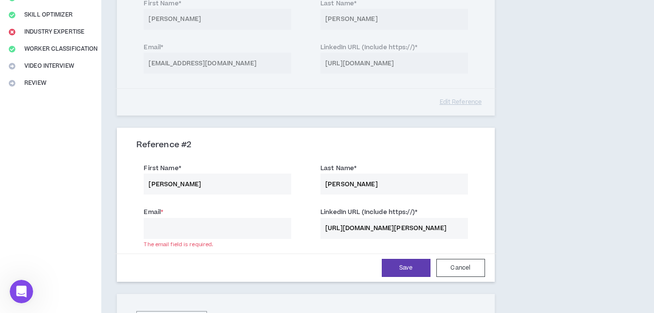
click at [246, 226] on input "Email *" at bounding box center [218, 228] width 148 height 21
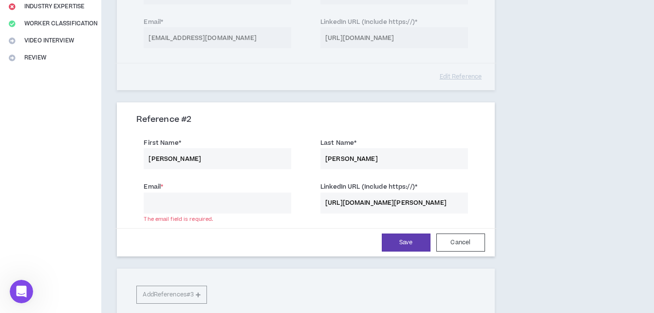
scroll to position [228, 0]
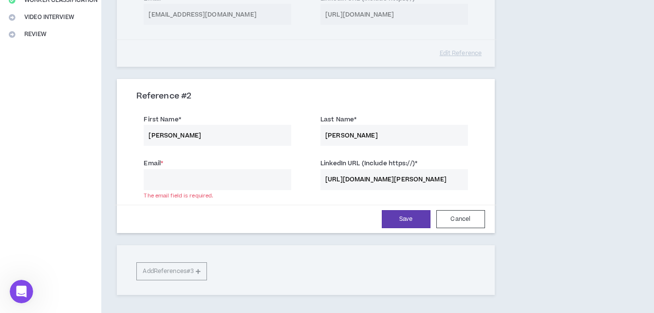
click at [229, 177] on input "Email *" at bounding box center [218, 179] width 148 height 21
type input "[PHONE_NUMBER]"
click at [253, 201] on form "First Name * [PERSON_NAME] Last Name * [PERSON_NAME] Email * [PHONE_NUMBER] The…" at bounding box center [305, 171] width 353 height 124
click at [241, 216] on div "Save Cancel" at bounding box center [306, 219] width 358 height 18
click at [238, 181] on input "[PHONE_NUMBER]" at bounding box center [218, 179] width 148 height 21
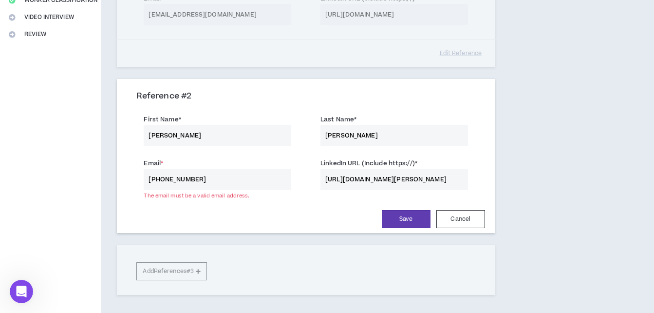
click at [238, 181] on input "[PHONE_NUMBER]" at bounding box center [218, 179] width 148 height 21
paste input "[EMAIL_ADDRESS][DOMAIN_NAME]"
type input "[EMAIL_ADDRESS][DOMAIN_NAME]"
click at [406, 218] on button "Save" at bounding box center [406, 219] width 49 height 18
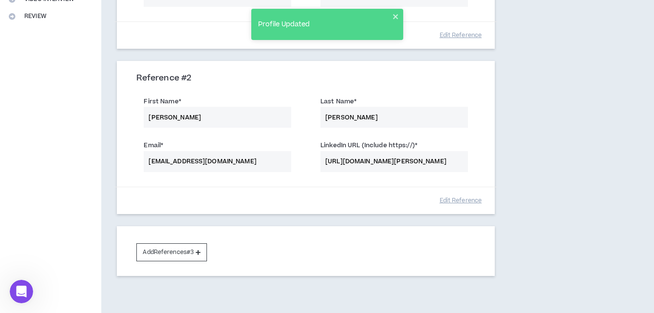
scroll to position [296, 0]
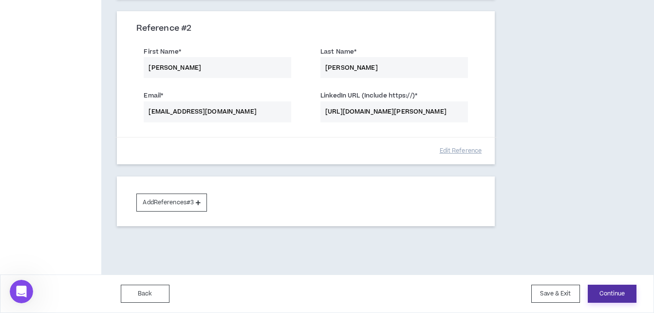
click at [597, 293] on button "Continue" at bounding box center [612, 293] width 49 height 18
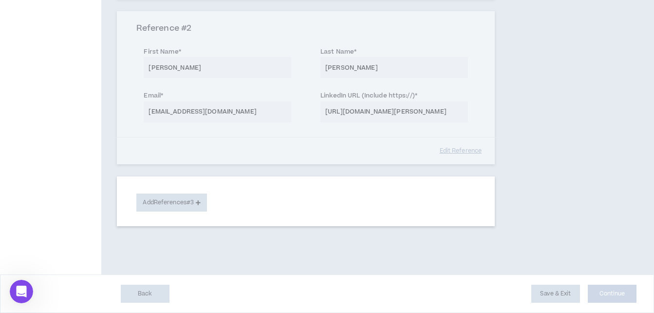
select select "**"
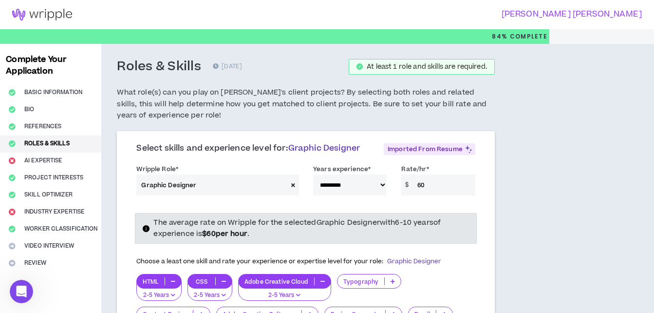
click at [353, 184] on select "**********" at bounding box center [350, 184] width 74 height 21
click at [313, 174] on select "**********" at bounding box center [350, 184] width 74 height 21
click at [424, 189] on input "60" at bounding box center [443, 184] width 63 height 21
type input "6"
type input "60"
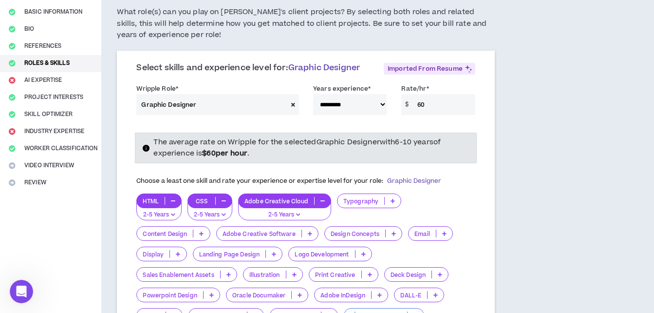
scroll to position [97, 0]
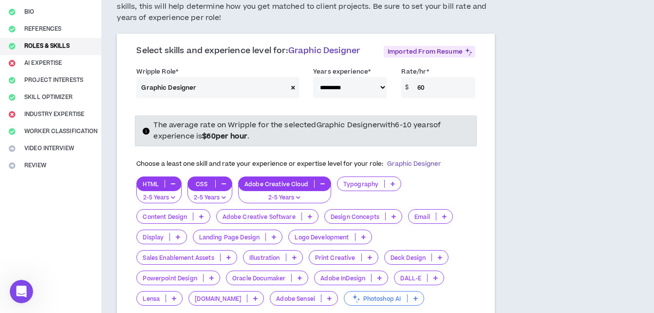
click at [423, 157] on div "Choose a least one skill and rate your experience or expertise level for your r…" at bounding box center [288, 164] width 305 height 20
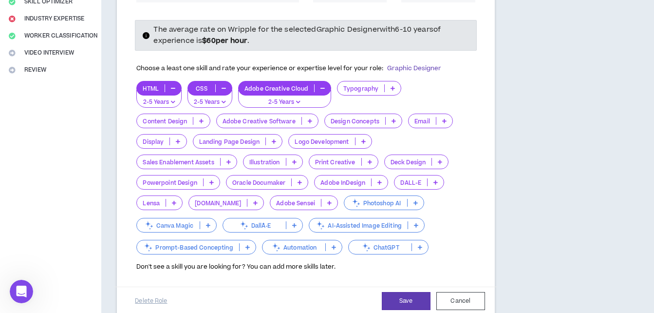
scroll to position [195, 0]
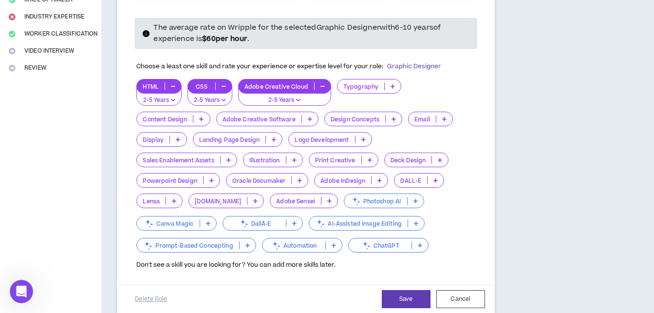
click at [374, 177] on p at bounding box center [380, 180] width 16 height 8
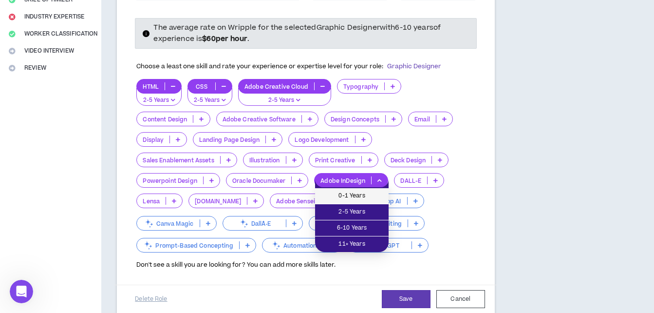
click at [364, 196] on span "0-1 Years" at bounding box center [352, 195] width 62 height 11
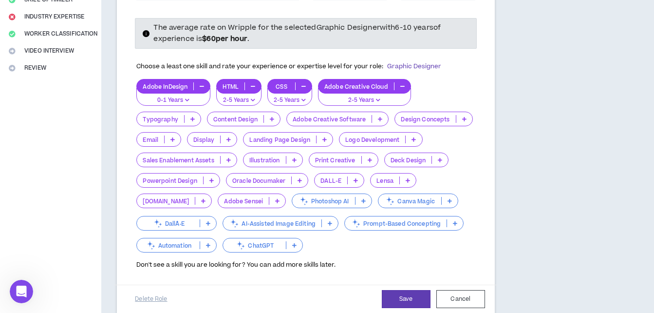
click at [296, 164] on p at bounding box center [294, 160] width 16 height 8
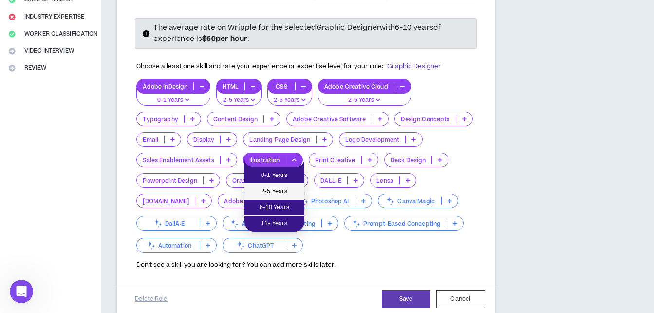
click at [296, 186] on span "2-5 Years" at bounding box center [274, 191] width 48 height 11
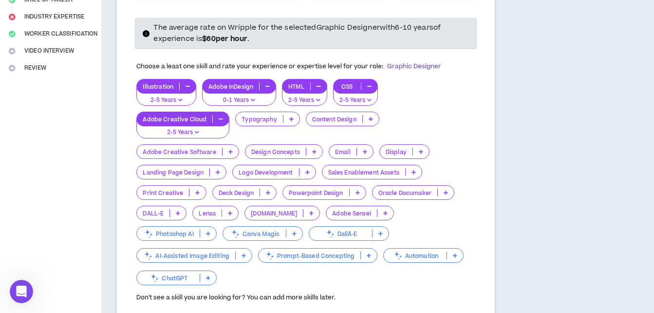
click at [225, 155] on p at bounding box center [231, 152] width 16 height 8
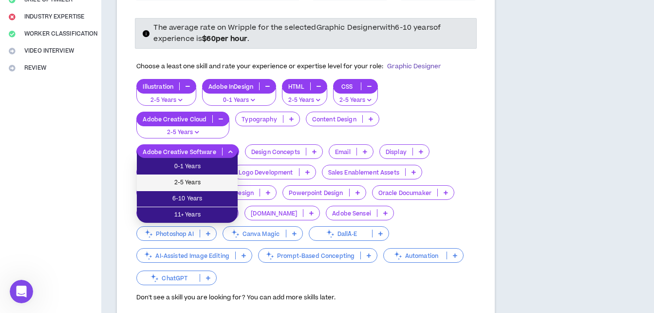
click at [217, 179] on span "2-5 Years" at bounding box center [187, 182] width 89 height 11
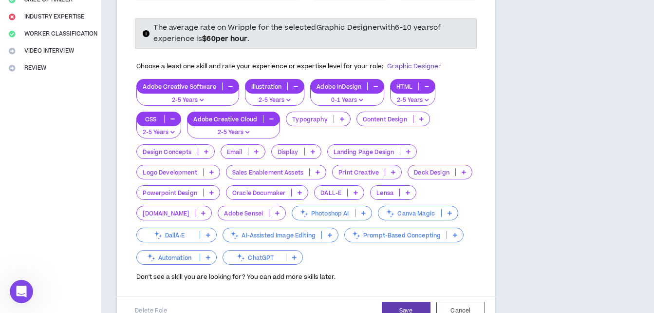
click at [355, 213] on p at bounding box center [363, 213] width 16 height 8
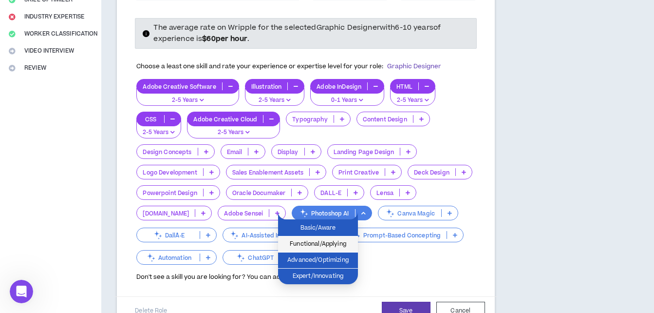
click at [346, 245] on span "Functional/Applying" at bounding box center [318, 244] width 68 height 11
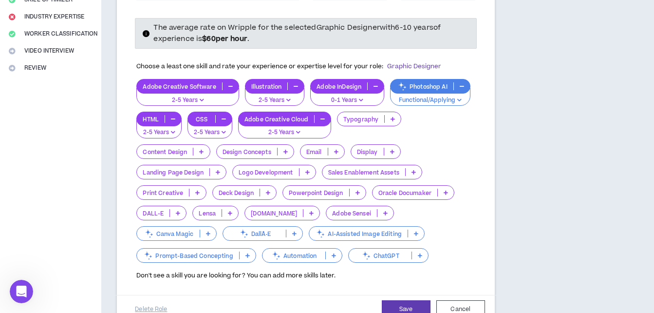
click at [216, 229] on p at bounding box center [208, 233] width 16 height 8
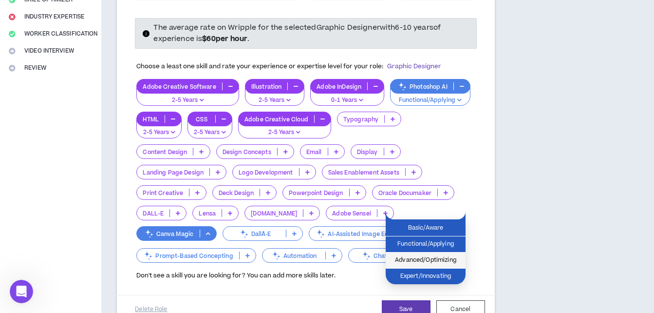
click at [450, 257] on span "Advanced/Optimizing" at bounding box center [425, 260] width 68 height 11
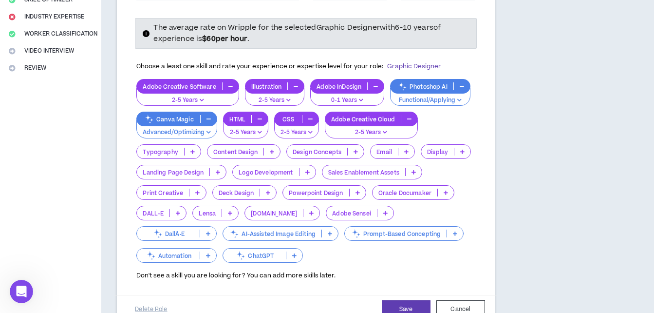
click at [453, 235] on icon at bounding box center [455, 233] width 4 height 5
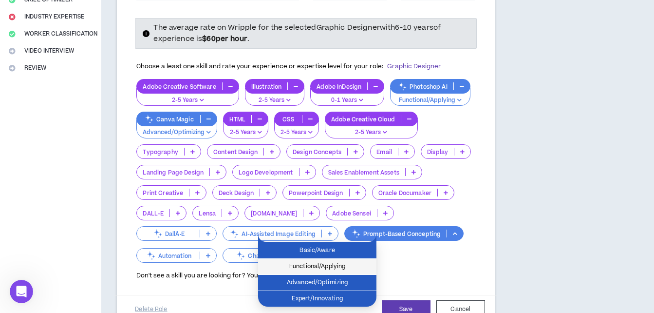
click at [348, 263] on span "Functional/Applying" at bounding box center [317, 266] width 107 height 11
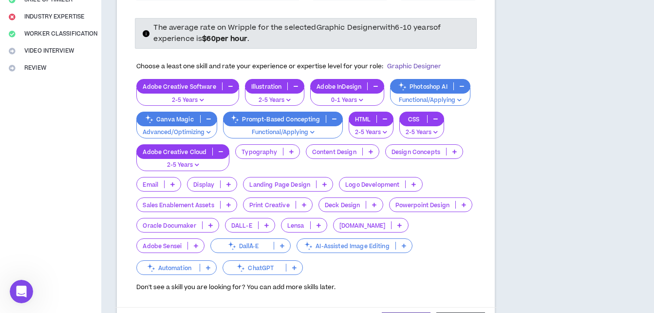
click at [286, 266] on p at bounding box center [294, 267] width 16 height 8
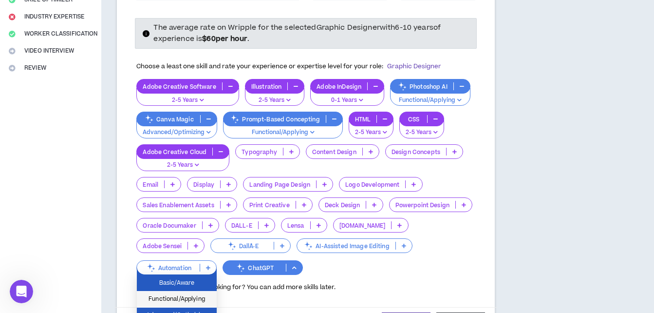
click at [210, 296] on span "Functional/Applying" at bounding box center [177, 299] width 68 height 11
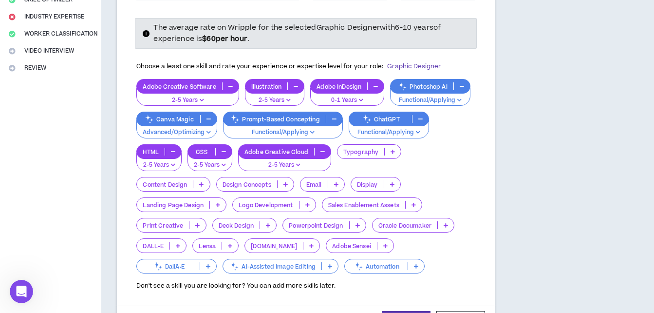
click at [358, 225] on icon at bounding box center [357, 225] width 4 height 5
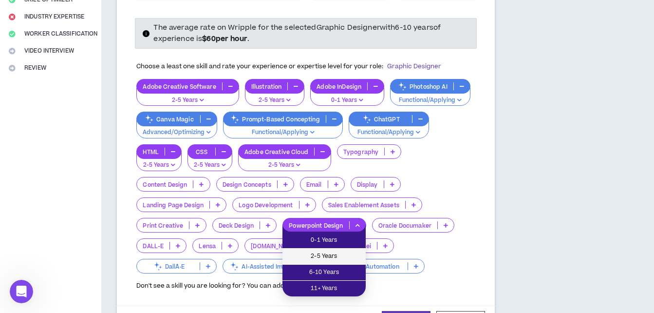
click at [339, 255] on span "2-5 Years" at bounding box center [324, 256] width 72 height 11
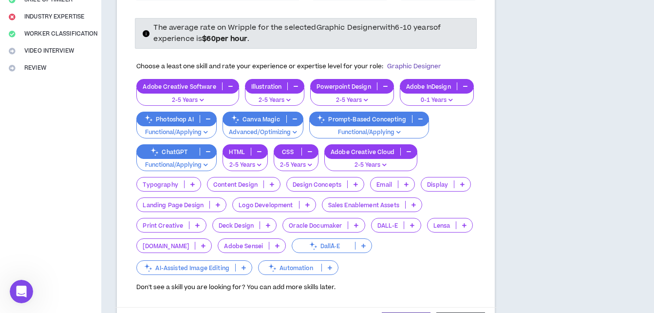
click at [310, 201] on p at bounding box center [307, 205] width 16 height 8
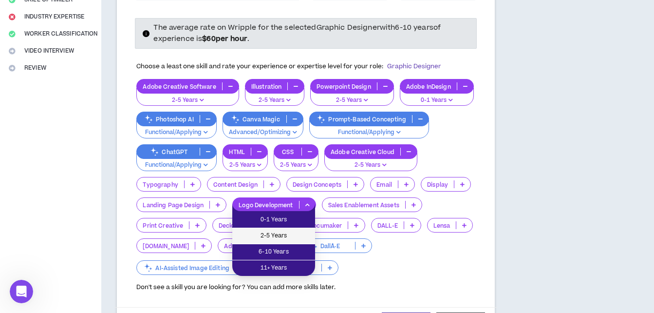
click at [290, 231] on span "2-5 Years" at bounding box center [273, 235] width 71 height 11
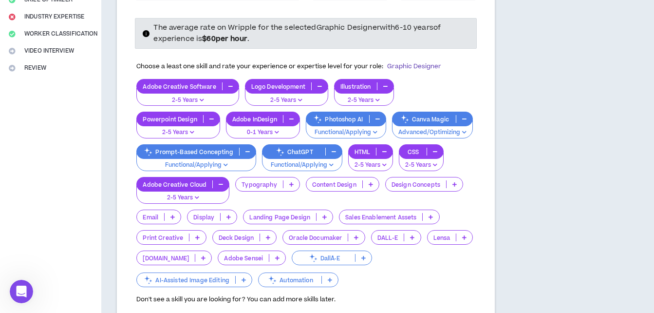
click at [289, 186] on p at bounding box center [291, 184] width 16 height 8
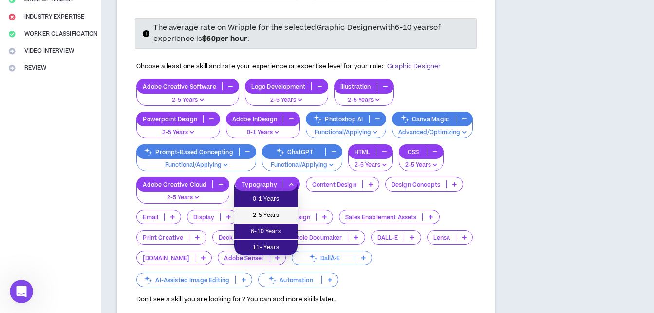
click at [279, 213] on span "2-5 Years" at bounding box center [266, 215] width 52 height 11
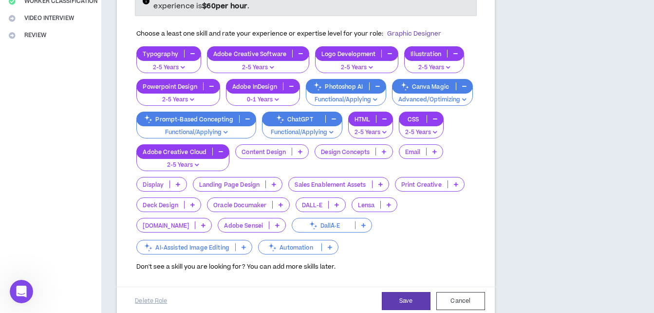
scroll to position [243, 0]
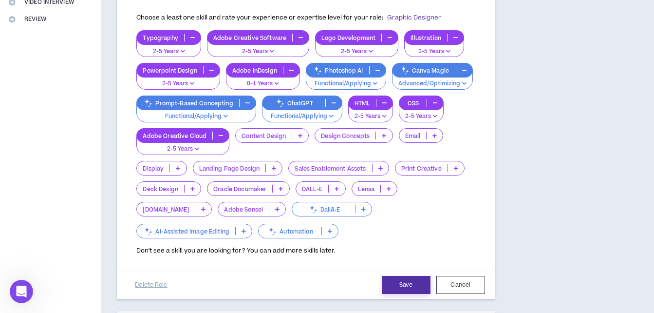
click at [403, 284] on button "Save" at bounding box center [406, 285] width 49 height 18
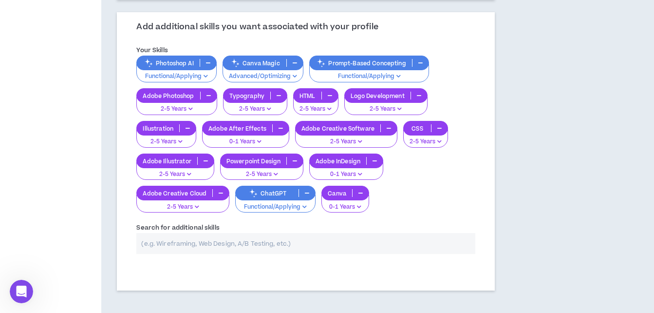
scroll to position [364, 0]
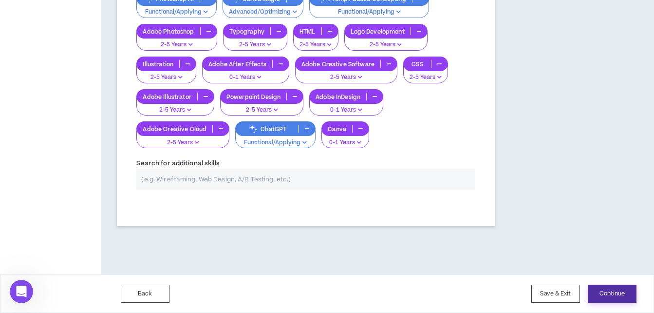
click at [608, 288] on button "Continue" at bounding box center [612, 293] width 49 height 18
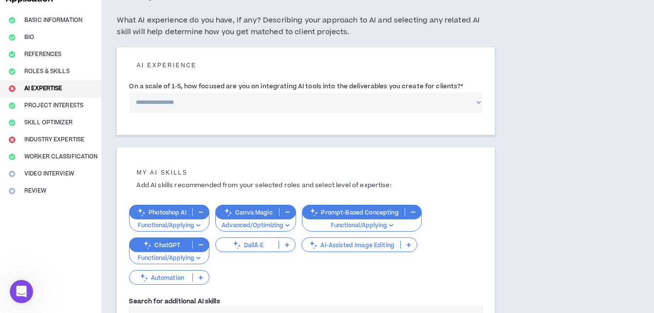
scroll to position [49, 0]
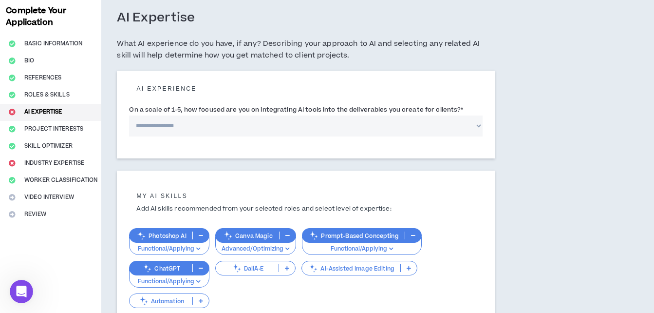
click at [300, 130] on select "**********" at bounding box center [305, 125] width 353 height 21
select select "*"
click at [129, 115] on select "**********" at bounding box center [305, 125] width 353 height 21
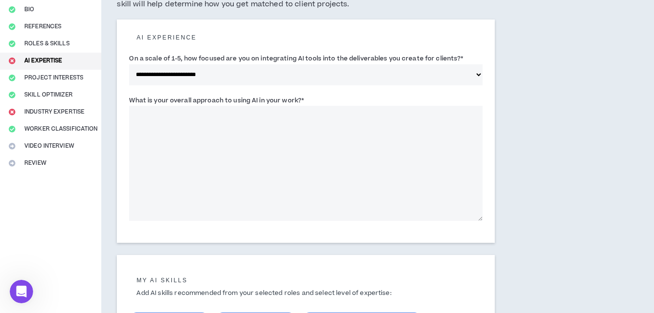
scroll to position [97, 0]
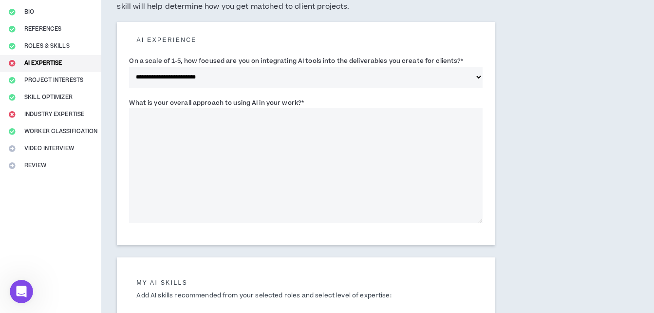
click at [222, 138] on textarea "What is your overall approach to using AI in your work? *" at bounding box center [305, 165] width 353 height 115
paste textarea "**********"
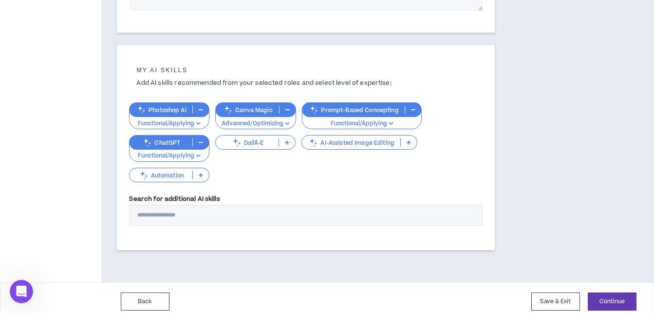
scroll to position [317, 0]
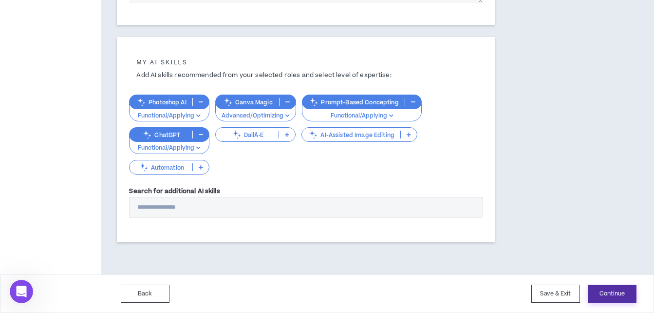
type textarea "**********"
click at [610, 291] on button "Continue" at bounding box center [612, 293] width 49 height 18
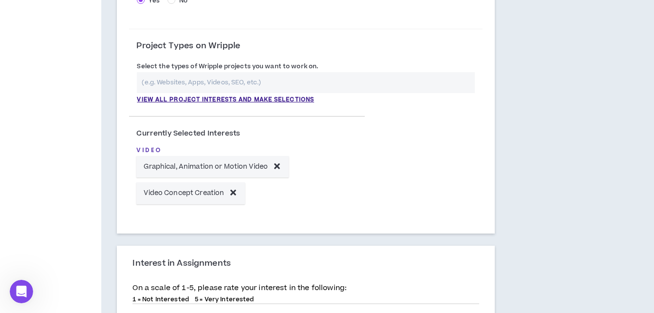
scroll to position [292, 0]
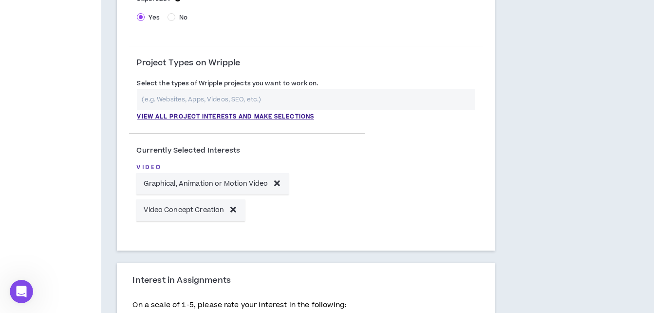
click at [212, 87] on label "Select the types of Wripple projects you want to work on." at bounding box center [227, 83] width 181 height 16
click at [227, 91] on input "text" at bounding box center [305, 99] width 337 height 21
type input "D"
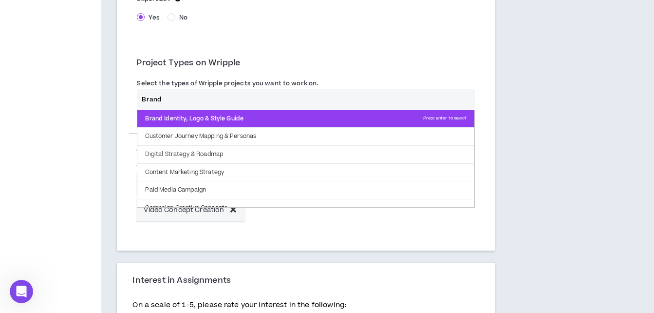
type input "Brand"
click at [226, 118] on p "Brand Identity, Logo & Style Guide Press enter to select" at bounding box center [305, 119] width 336 height 18
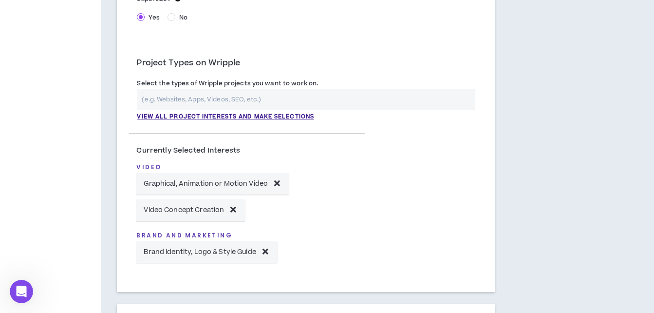
click at [239, 96] on input "text" at bounding box center [305, 99] width 337 height 21
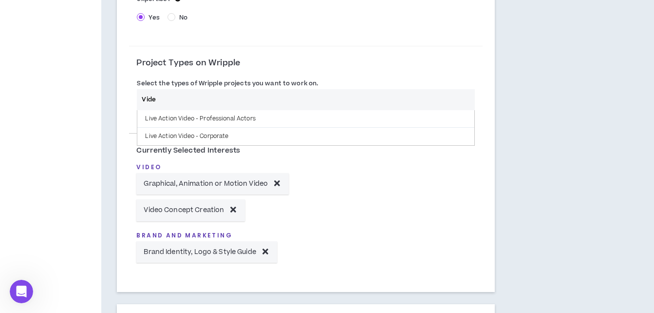
type input "Video"
click at [239, 96] on input "Video" at bounding box center [305, 99] width 337 height 21
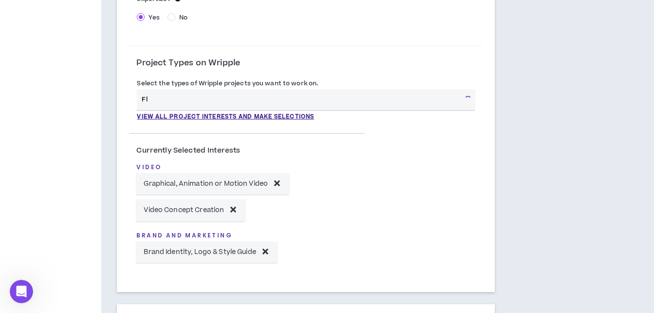
type input "F"
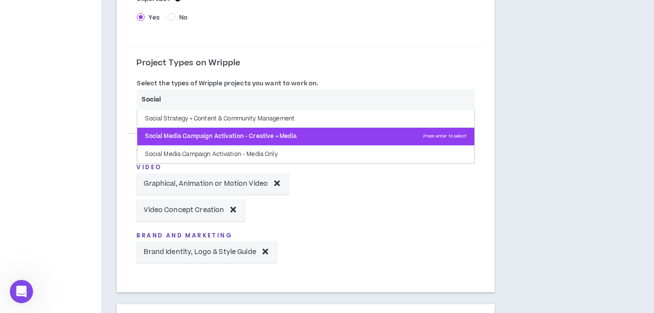
type input "Social"
click at [272, 139] on p "Social Media Campaign Activation - Creative + Media Press enter to select" at bounding box center [305, 137] width 336 height 18
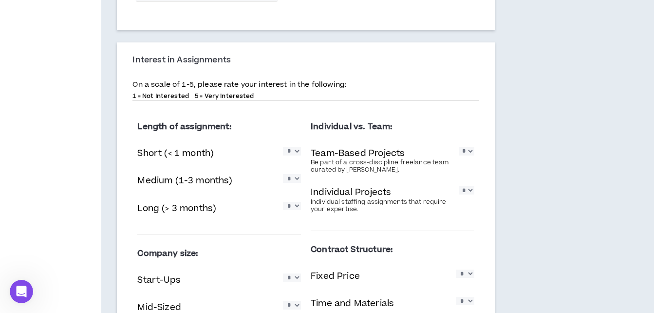
scroll to position [584, 0]
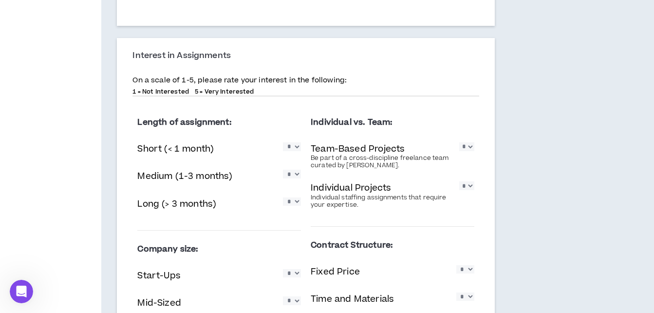
click at [291, 148] on select "* * * * *" at bounding box center [292, 146] width 18 height 8
click at [283, 142] on select "* * * * *" at bounding box center [292, 146] width 18 height 8
click at [295, 150] on select "* * * * *" at bounding box center [292, 146] width 18 height 8
select select "*"
click at [283, 142] on select "* * * * *" at bounding box center [292, 146] width 18 height 8
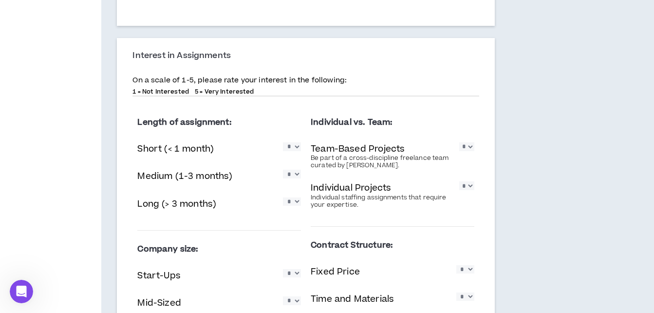
click at [290, 177] on select "* * * * *" at bounding box center [292, 173] width 18 height 8
select select "*"
click at [283, 169] on select "* * * * *" at bounding box center [292, 173] width 18 height 8
click at [291, 205] on select "* * * * *" at bounding box center [292, 201] width 18 height 8
select select "*"
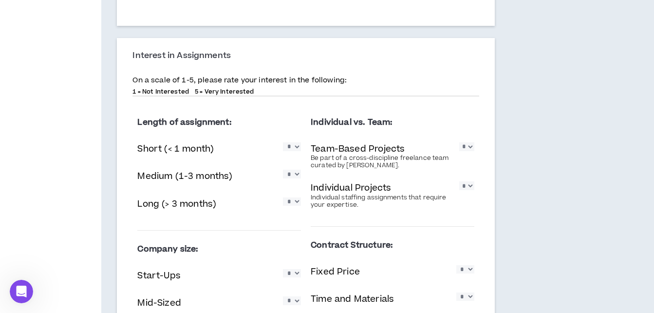
click at [283, 197] on select "* * * * *" at bounding box center [292, 201] width 18 height 8
drag, startPoint x: 291, startPoint y: 144, endPoint x: 292, endPoint y: 149, distance: 5.6
click at [291, 144] on select "* * * * *" at bounding box center [292, 146] width 18 height 8
select select "*"
click at [283, 142] on select "* * * * *" at bounding box center [292, 146] width 18 height 8
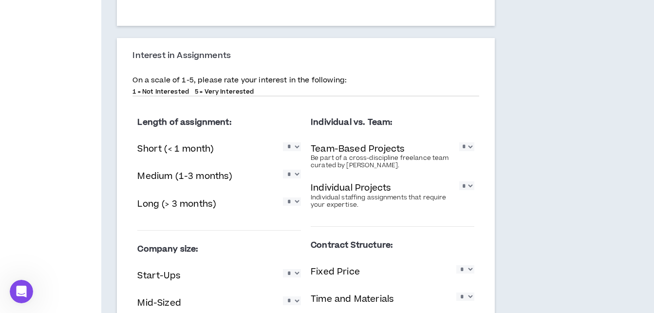
click at [464, 148] on select "* * * * *" at bounding box center [466, 146] width 15 height 8
select select "*"
click at [459, 142] on select "* * * * *" at bounding box center [466, 146] width 15 height 8
click at [460, 189] on select "* * * * *" at bounding box center [466, 185] width 15 height 8
select select "*"
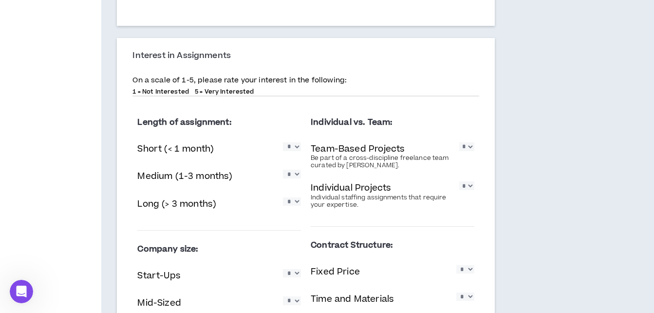
click at [459, 181] on select "* * * * *" at bounding box center [466, 185] width 15 height 8
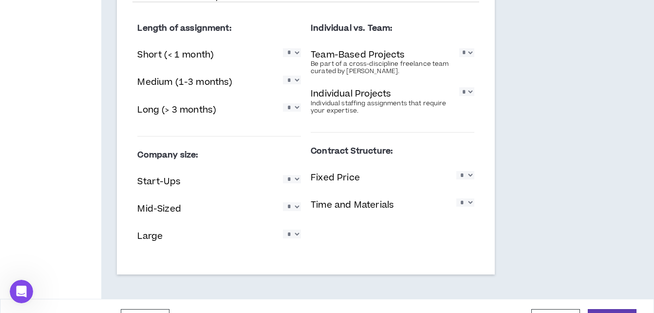
scroll to position [682, 0]
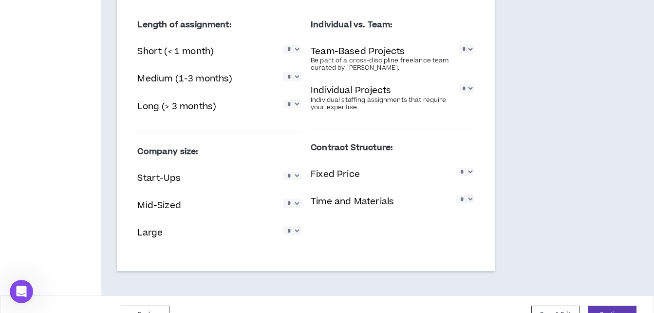
click at [288, 180] on select "* * * * *" at bounding box center [292, 175] width 18 height 8
select select "*"
click at [283, 171] on select "* * * * *" at bounding box center [292, 175] width 18 height 8
click at [288, 203] on select "* * * * *" at bounding box center [292, 203] width 18 height 8
select select "*"
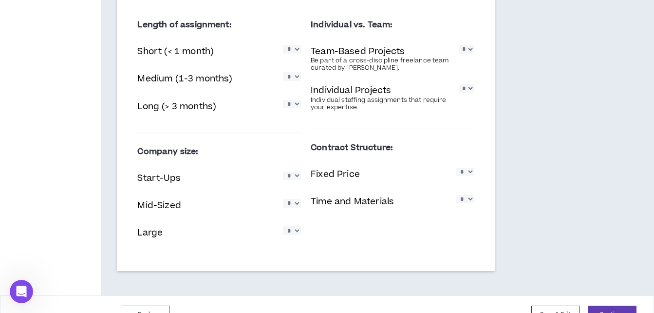
click at [283, 199] on select "* * * * *" at bounding box center [292, 203] width 18 height 8
click at [290, 227] on select "* * * * *" at bounding box center [292, 230] width 18 height 8
select select "*"
click at [283, 226] on select "* * * * *" at bounding box center [292, 230] width 18 height 8
click at [464, 172] on select "* * * * *" at bounding box center [465, 171] width 18 height 8
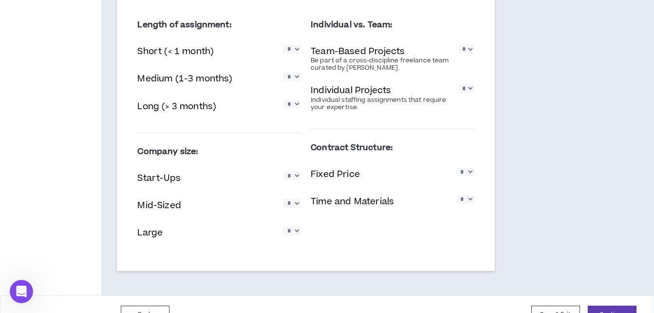
select select "*"
click at [456, 167] on select "* * * * *" at bounding box center [465, 171] width 18 height 8
click at [466, 199] on select "* * * * *" at bounding box center [465, 199] width 18 height 8
select select "*"
click at [456, 195] on select "* * * * *" at bounding box center [465, 199] width 18 height 8
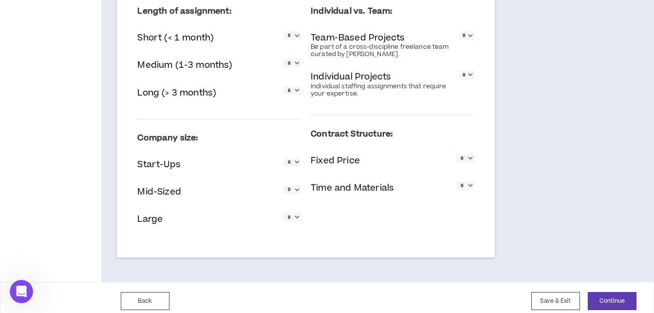
scroll to position [703, 0]
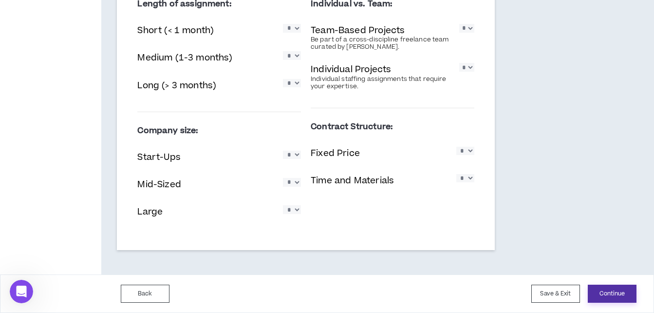
click at [589, 287] on button "Continue" at bounding box center [612, 293] width 49 height 18
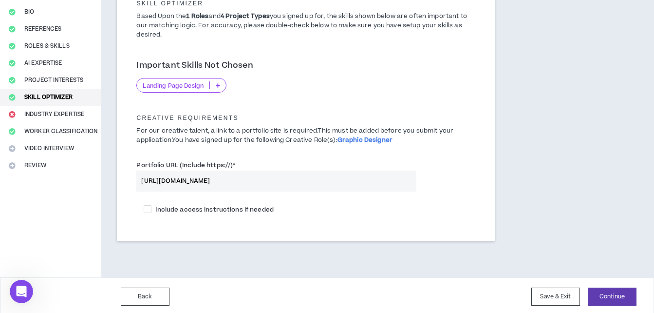
scroll to position [49, 0]
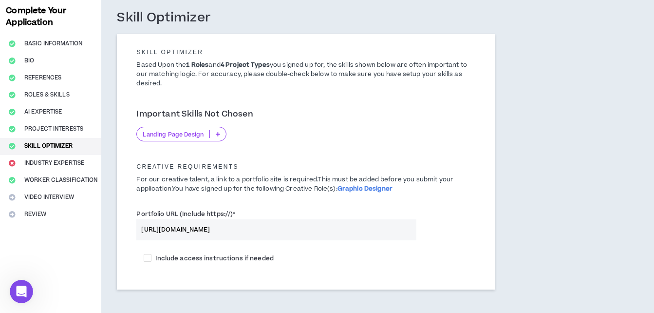
click at [219, 136] on icon at bounding box center [218, 133] width 4 height 5
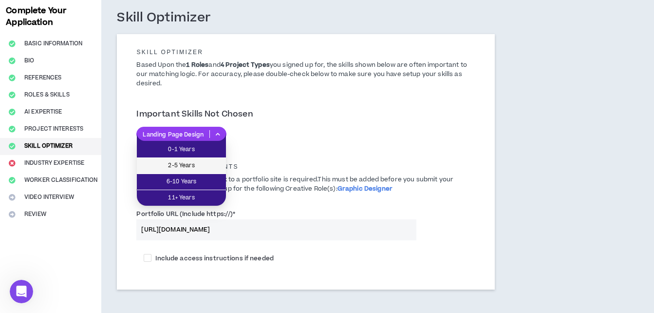
click at [197, 159] on li "2-5 Years" at bounding box center [181, 166] width 89 height 16
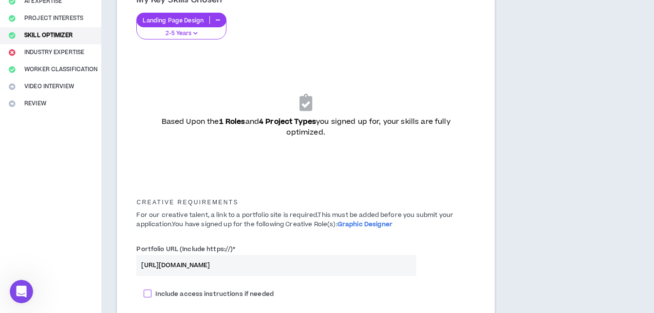
scroll to position [246, 0]
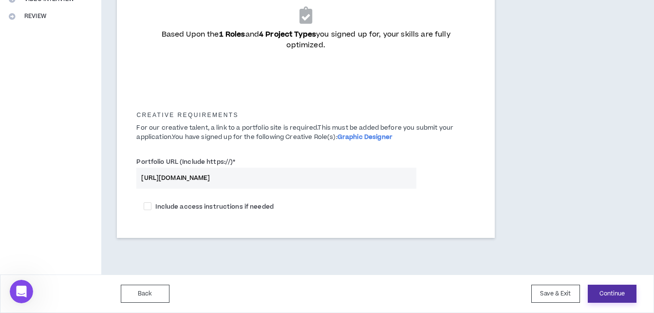
click at [597, 290] on button "Continue" at bounding box center [612, 293] width 49 height 18
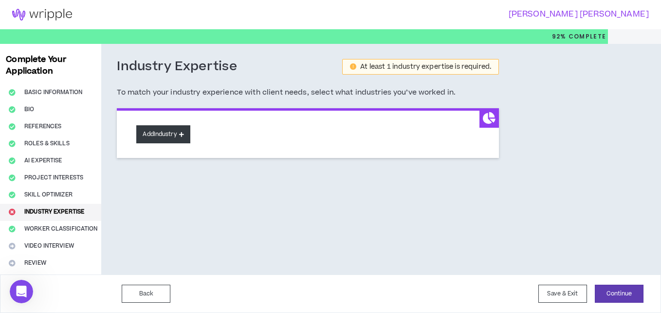
click at [184, 136] on icon at bounding box center [181, 133] width 5 height 5
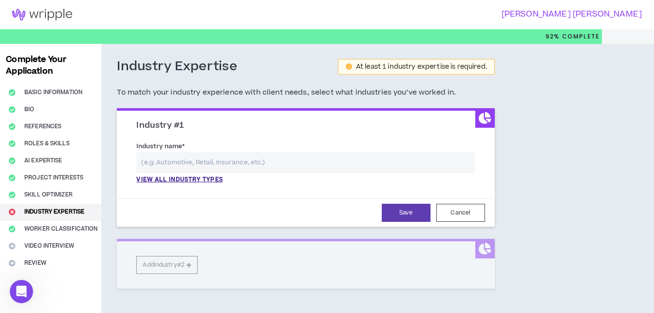
click at [189, 160] on input "text" at bounding box center [305, 162] width 338 height 21
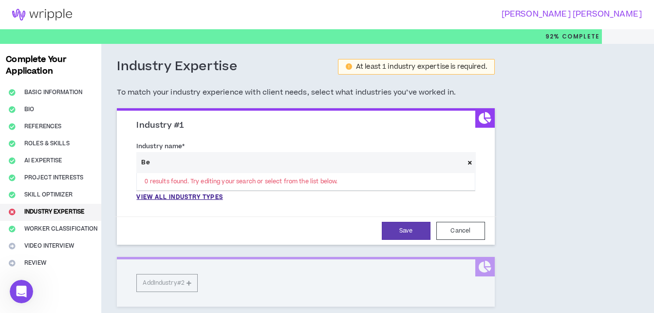
type input "B"
type input "C"
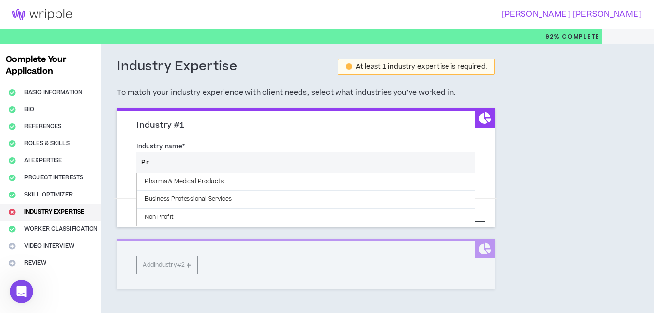
type input "P"
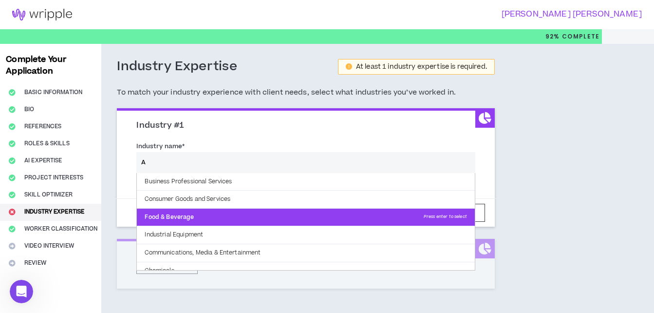
click at [178, 220] on p "Food & Beverage Press enter to select" at bounding box center [305, 217] width 337 height 18
type input "Food & Beverage"
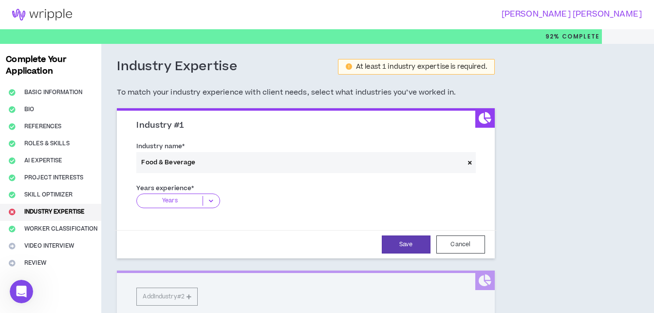
click at [185, 203] on p "Years" at bounding box center [170, 201] width 66 height 10
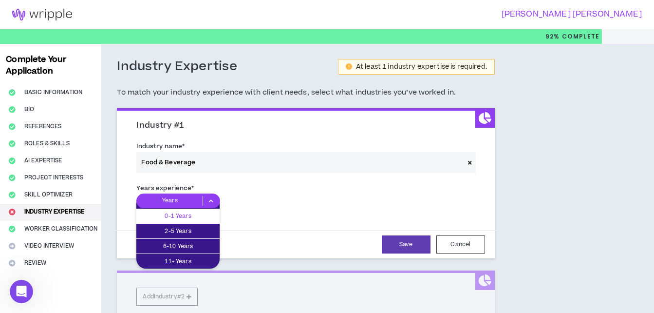
click at [187, 222] on div "0-1 Years" at bounding box center [177, 215] width 83 height 15
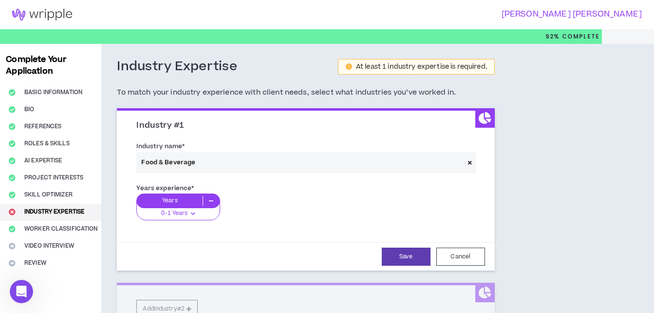
click at [192, 201] on p "Years" at bounding box center [170, 201] width 66 height 10
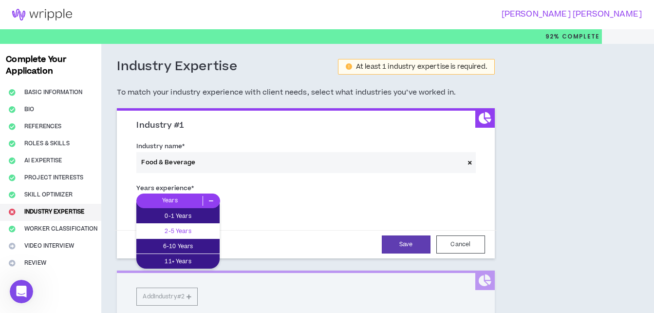
click at [198, 223] on div "2-5 Years" at bounding box center [177, 230] width 83 height 15
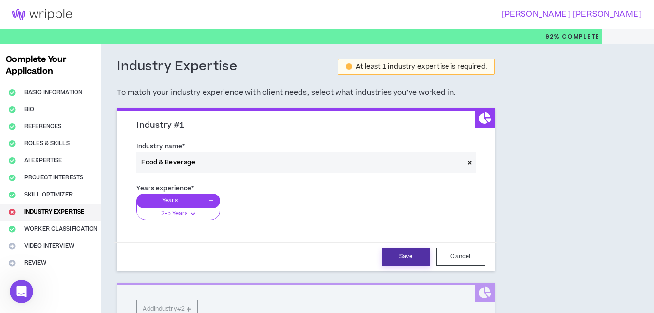
click at [385, 250] on button "Save" at bounding box center [406, 256] width 49 height 18
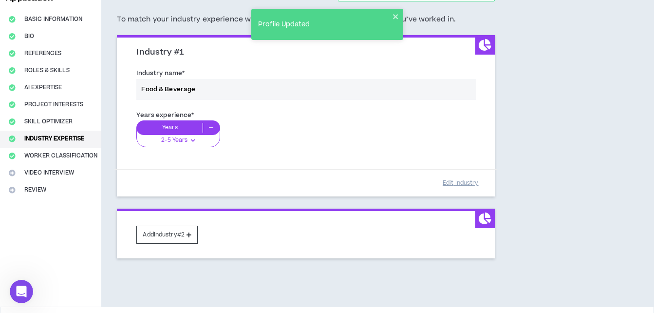
scroll to position [49, 0]
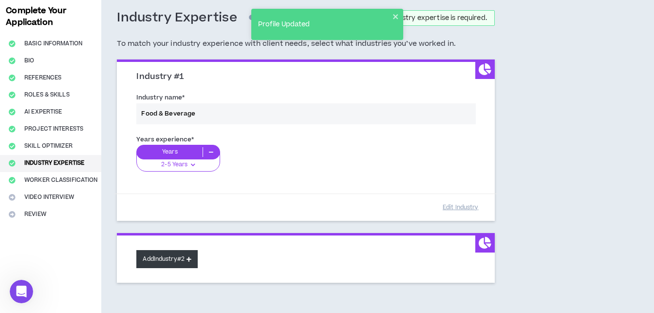
click at [190, 257] on icon at bounding box center [188, 258] width 5 height 5
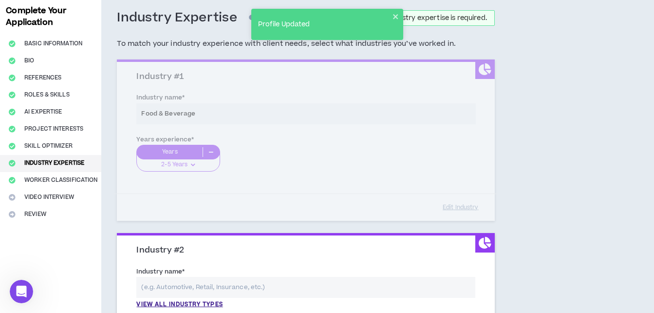
click at [208, 288] on input "text" at bounding box center [305, 287] width 338 height 21
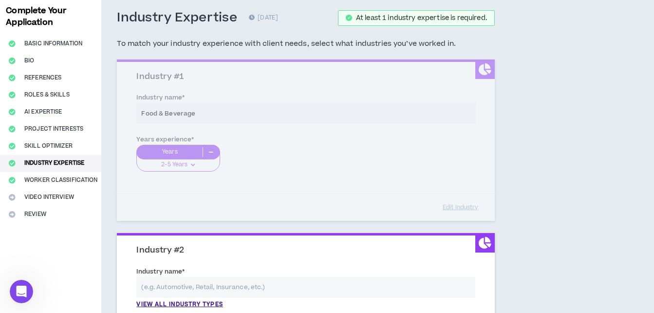
scroll to position [146, 0]
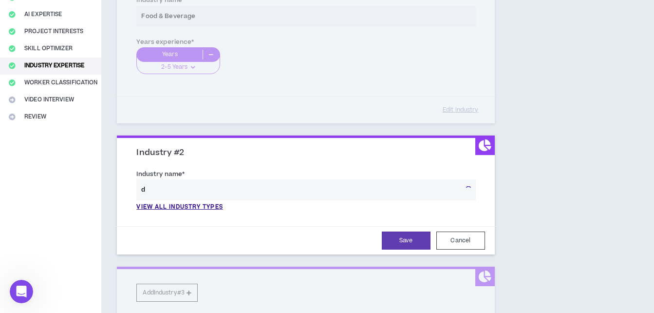
type input "d"
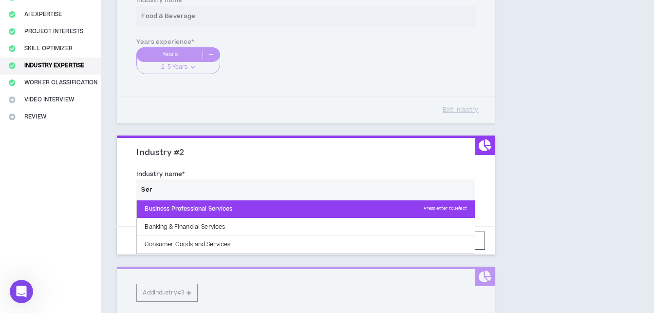
click at [232, 214] on p "Business Professional Services Press enter to select" at bounding box center [305, 209] width 337 height 18
type input "Business Professional Services"
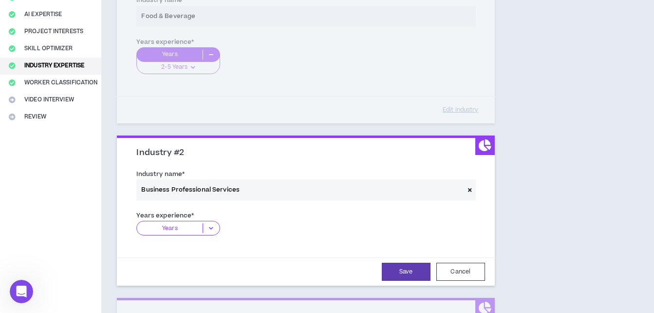
click at [180, 224] on p "Years" at bounding box center [170, 228] width 66 height 10
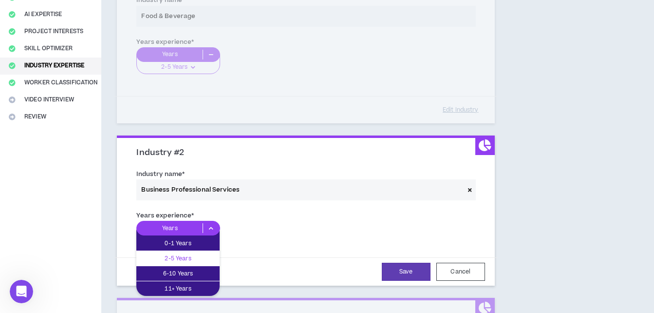
click at [193, 257] on p "2-5 Years" at bounding box center [177, 258] width 83 height 11
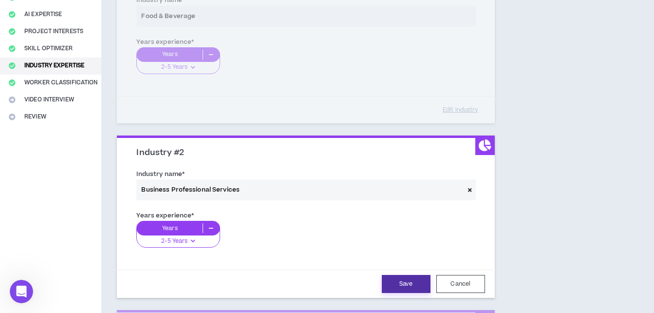
click at [389, 280] on button "Save" at bounding box center [406, 284] width 49 height 18
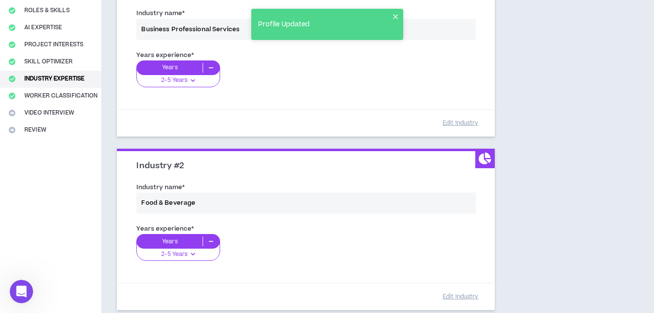
scroll to position [279, 0]
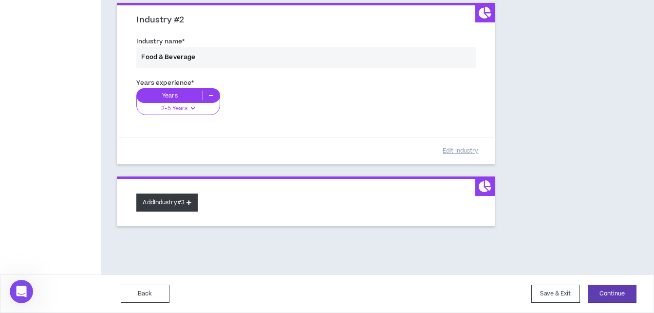
click at [192, 207] on button "Add Industry #3" at bounding box center [166, 202] width 61 height 18
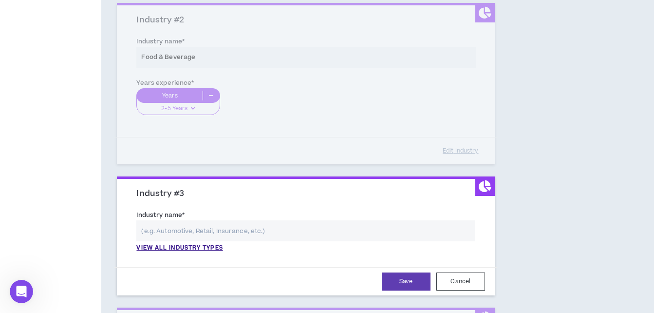
click at [207, 223] on input "text" at bounding box center [305, 230] width 338 height 21
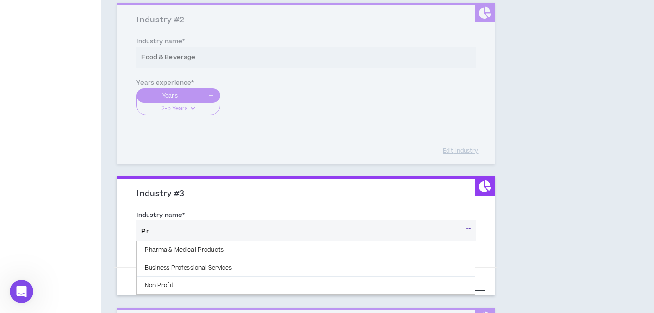
type input "P"
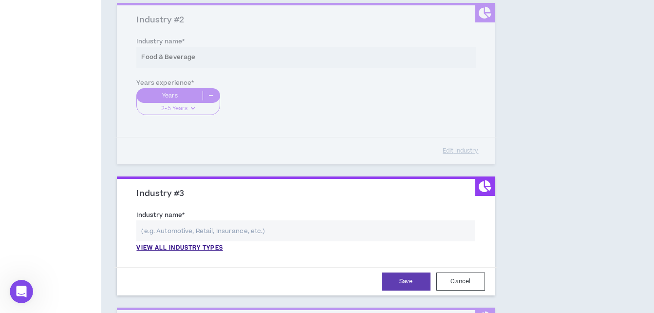
type input "P"
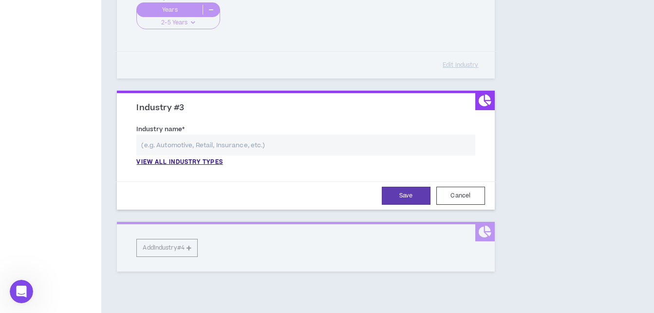
scroll to position [376, 0]
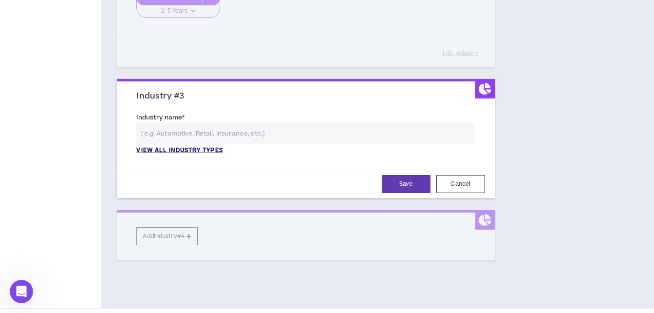
click at [190, 149] on p "View all industry types" at bounding box center [179, 150] width 86 height 9
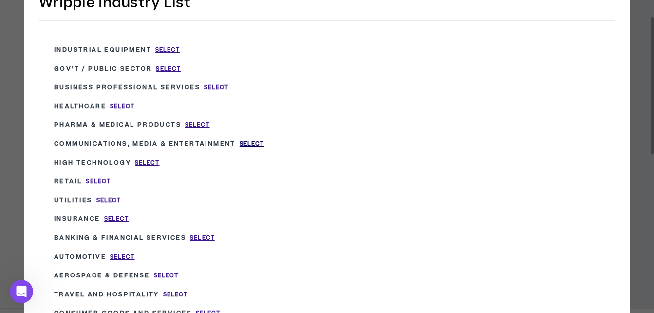
click at [253, 142] on span "Select" at bounding box center [252, 144] width 25 height 8
type input "Communications, Media & Entertainment"
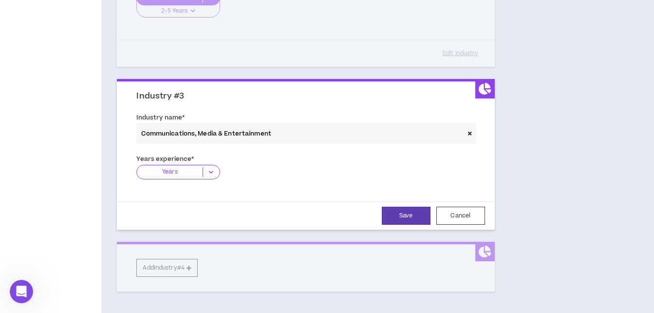
click at [198, 174] on p "Years" at bounding box center [170, 172] width 66 height 10
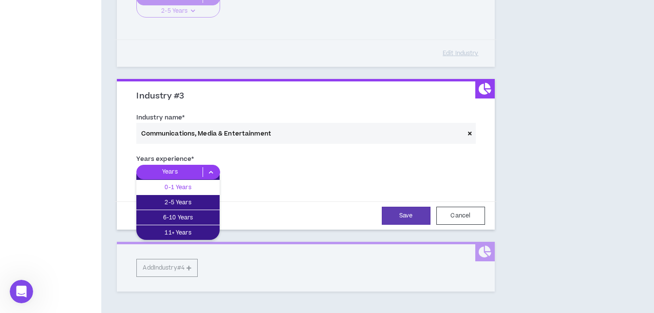
click at [202, 190] on p "0-1 Years" at bounding box center [177, 187] width 83 height 11
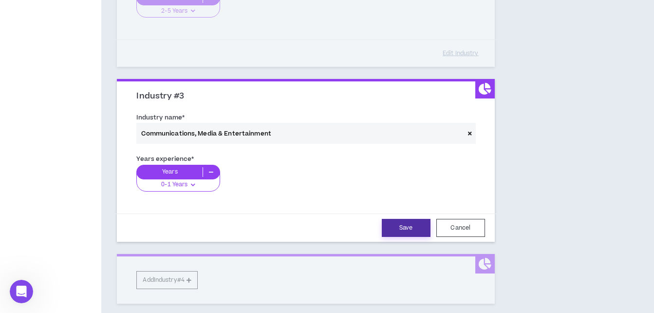
click at [407, 227] on button "Save" at bounding box center [406, 228] width 49 height 18
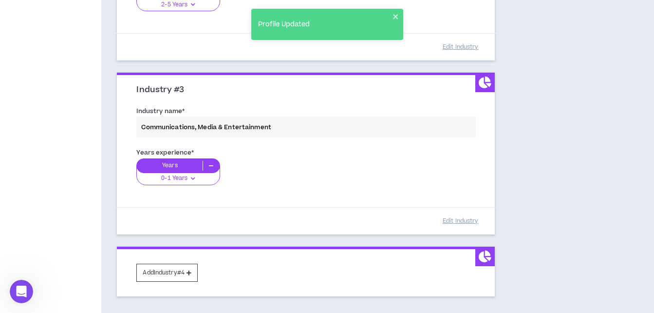
scroll to position [452, 0]
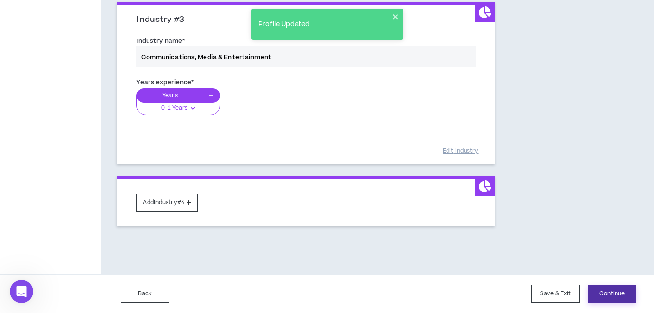
click at [599, 294] on button "Continue" at bounding box center [612, 293] width 49 height 18
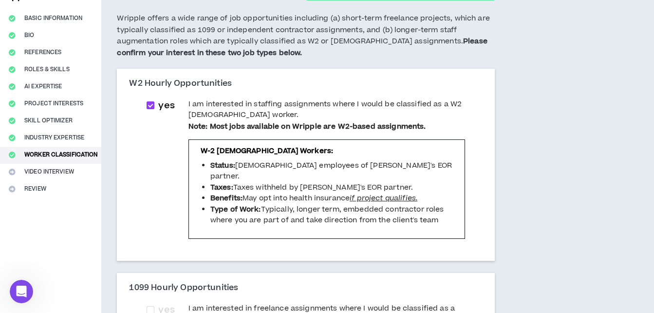
scroll to position [74, 0]
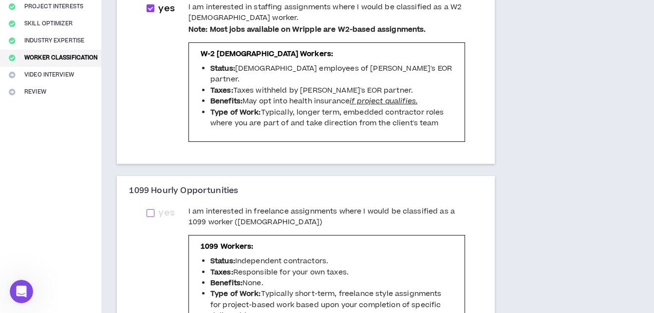
click at [161, 219] on span "yes" at bounding box center [166, 212] width 16 height 13
checkbox input "****"
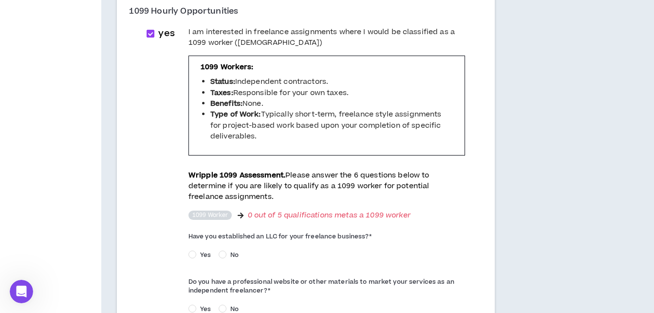
scroll to position [366, 0]
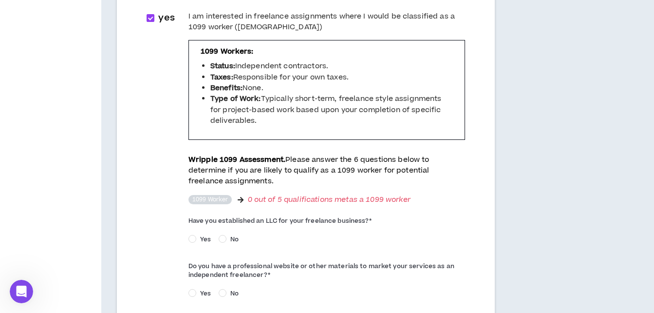
click at [232, 243] on span "No" at bounding box center [234, 239] width 16 height 9
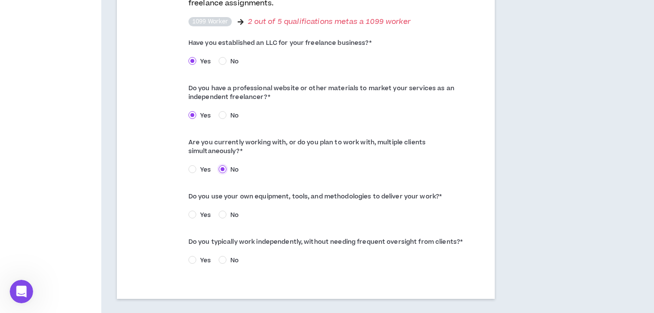
scroll to position [560, 0]
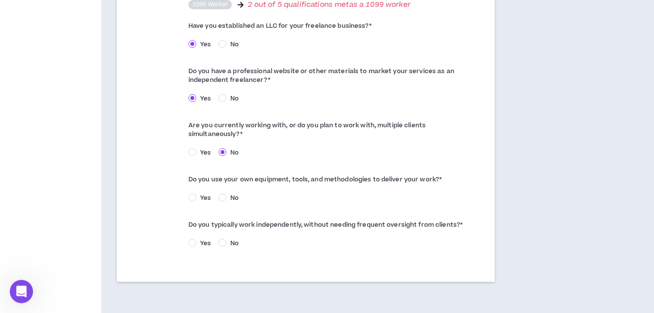
click at [206, 148] on span "Yes" at bounding box center [205, 152] width 19 height 9
click at [199, 193] on span "Yes" at bounding box center [205, 197] width 19 height 9
click at [196, 239] on span "Yes" at bounding box center [205, 243] width 19 height 9
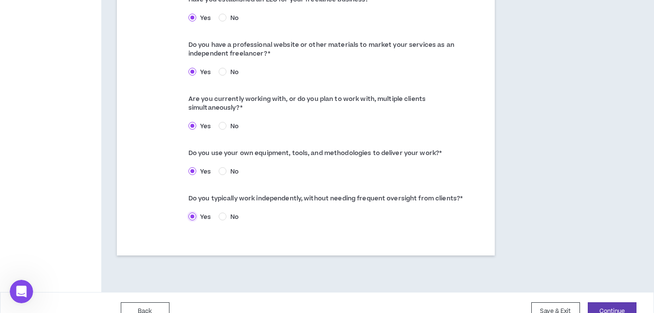
scroll to position [610, 0]
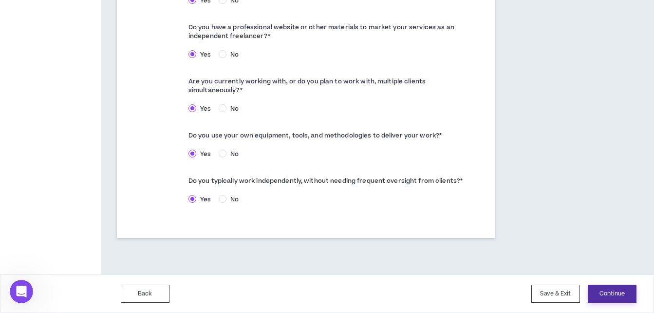
click at [593, 292] on button "Continue" at bounding box center [612, 293] width 49 height 18
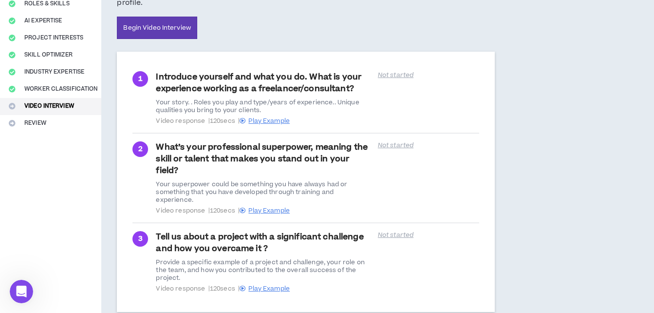
scroll to position [182, 0]
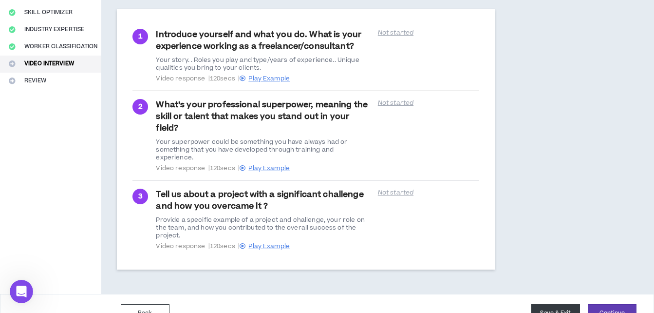
click at [546, 304] on button "Save & Exit" at bounding box center [555, 313] width 49 height 18
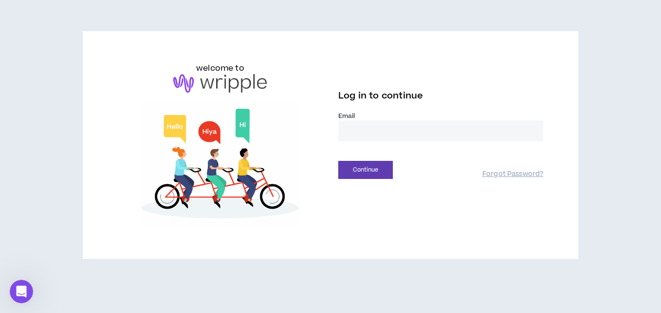
click at [399, 138] on input "email" at bounding box center [440, 130] width 205 height 21
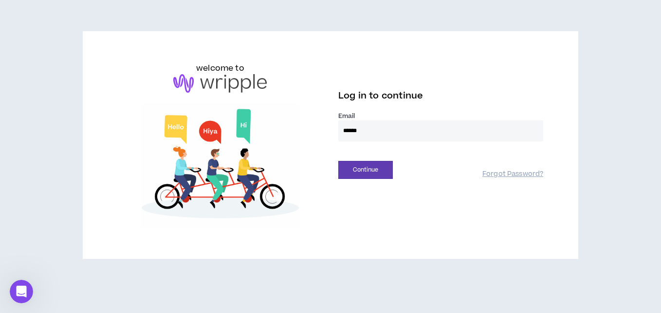
type input "**********"
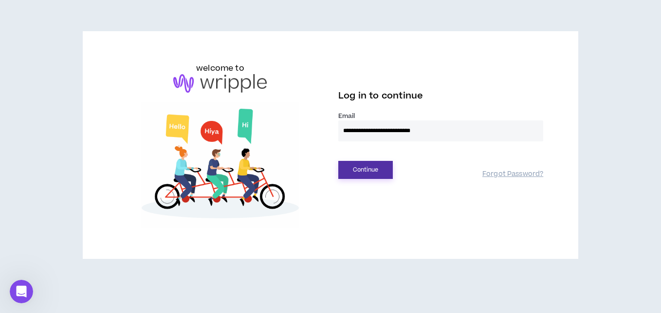
click at [367, 178] on button "Continue" at bounding box center [365, 170] width 55 height 18
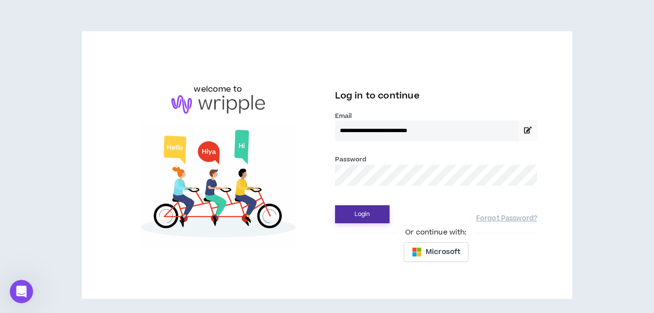
click at [376, 206] on button "Login" at bounding box center [362, 214] width 55 height 18
